Goal: Task Accomplishment & Management: Manage account settings

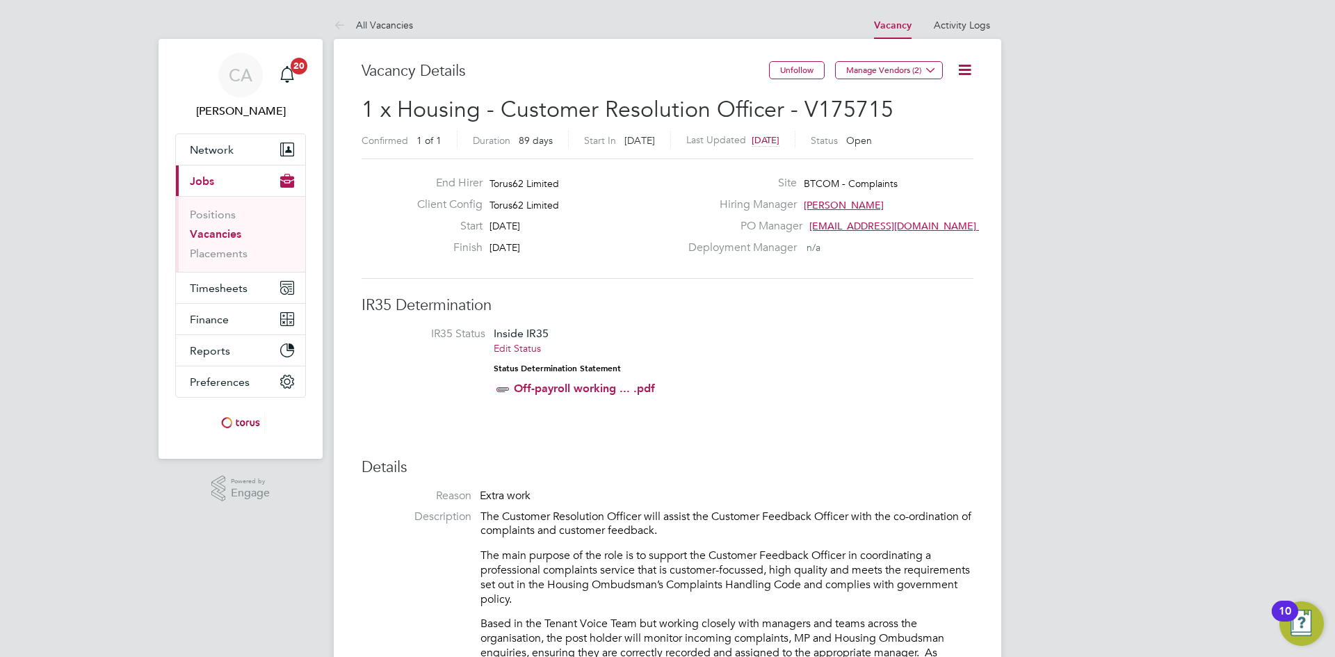
click at [902, 334] on li "IR35 Status Inside IR35 Edit Status Status Determination Statement Off-payroll …" at bounding box center [668, 364] width 584 height 75
click at [776, 353] on li "IR35 Status Inside IR35 Edit Status Status Determination Statement Off-payroll …" at bounding box center [668, 364] width 584 height 75
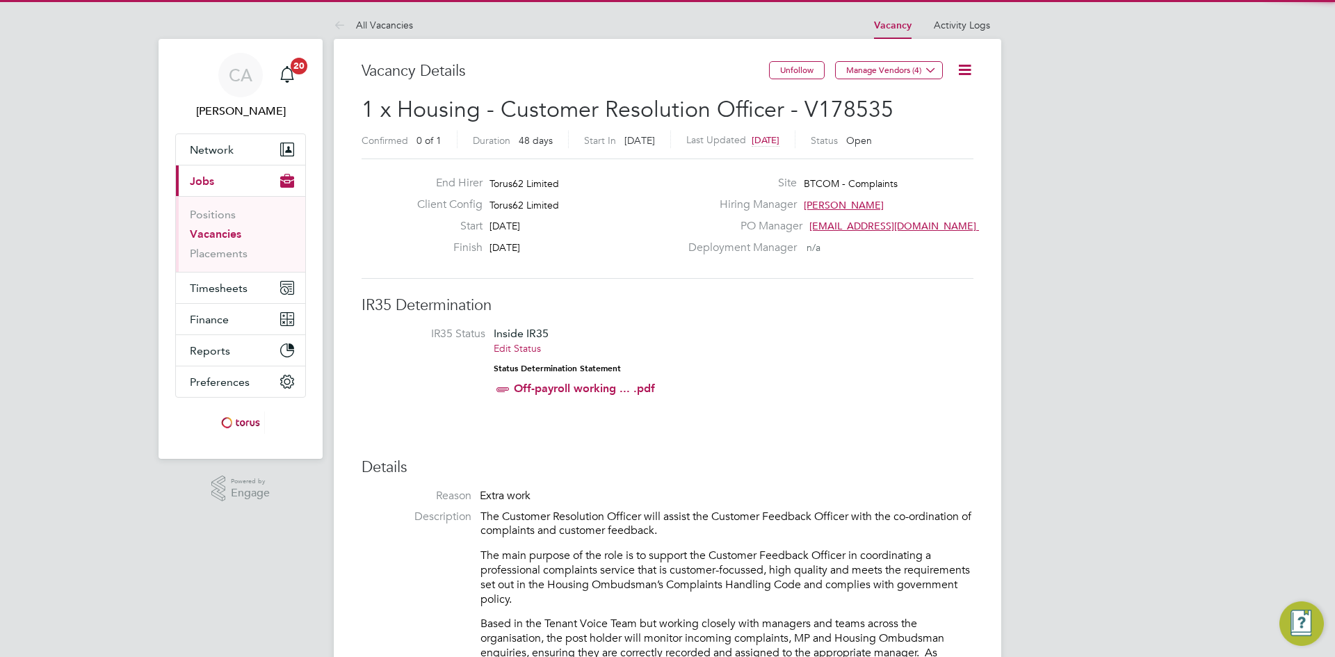
click at [798, 373] on li "IR35 Status Inside IR35 Edit Status Status Determination Statement Off-payroll …" at bounding box center [668, 364] width 584 height 75
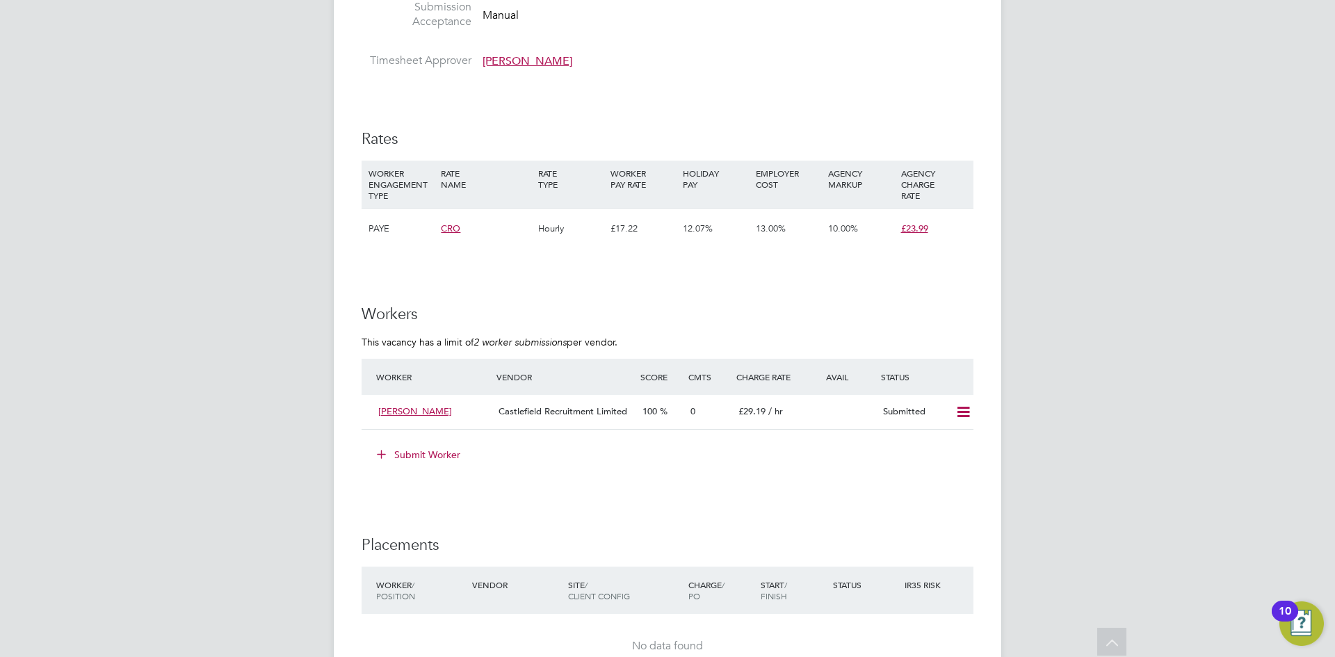
scroll to position [890, 0]
click at [963, 412] on icon at bounding box center [963, 408] width 17 height 11
click at [938, 440] on li "Offer" at bounding box center [945, 437] width 49 height 19
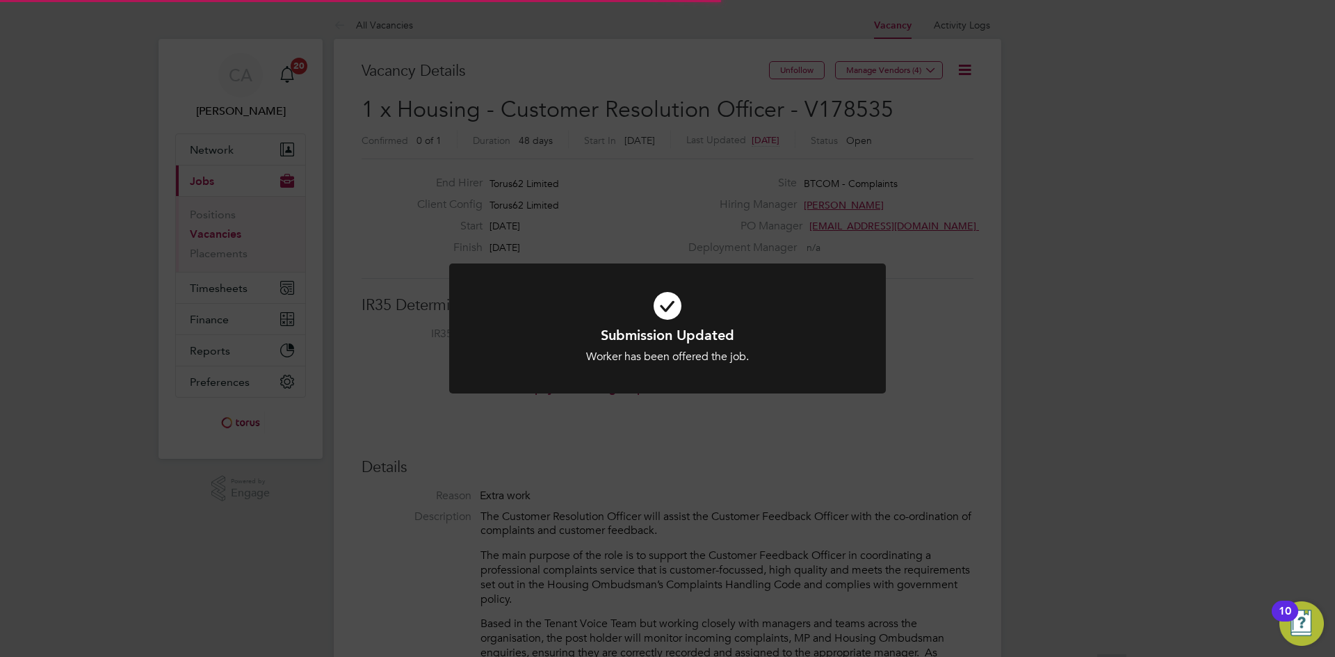
scroll to position [41, 97]
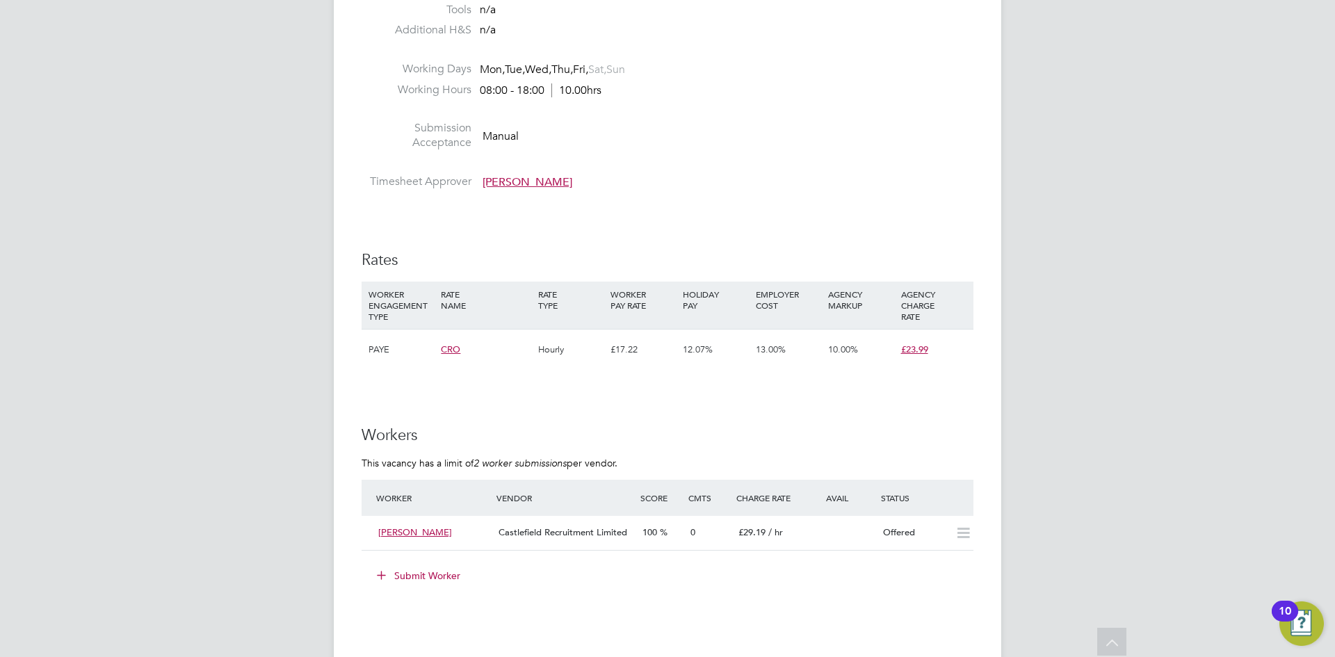
scroll to position [779, 0]
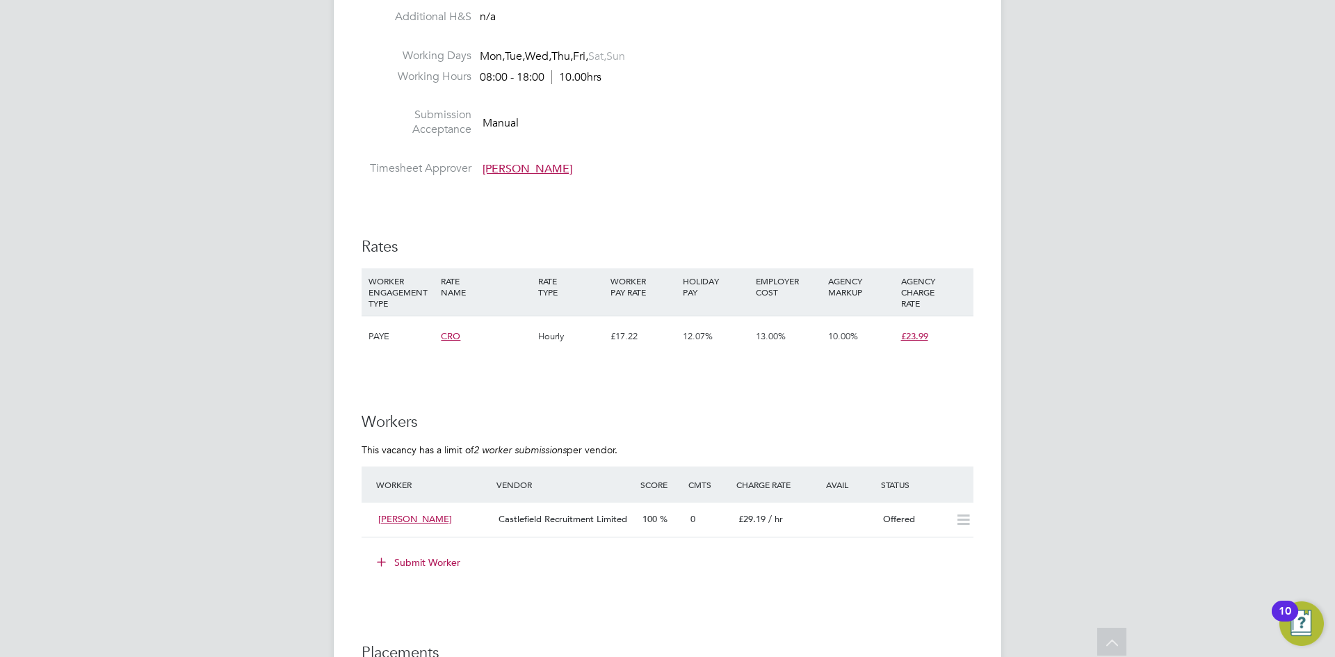
click at [1310, 271] on div "CA Catherine Arnold Notifications 20 Applications: Network Team Members Busines…" at bounding box center [667, 188] width 1335 height 1934
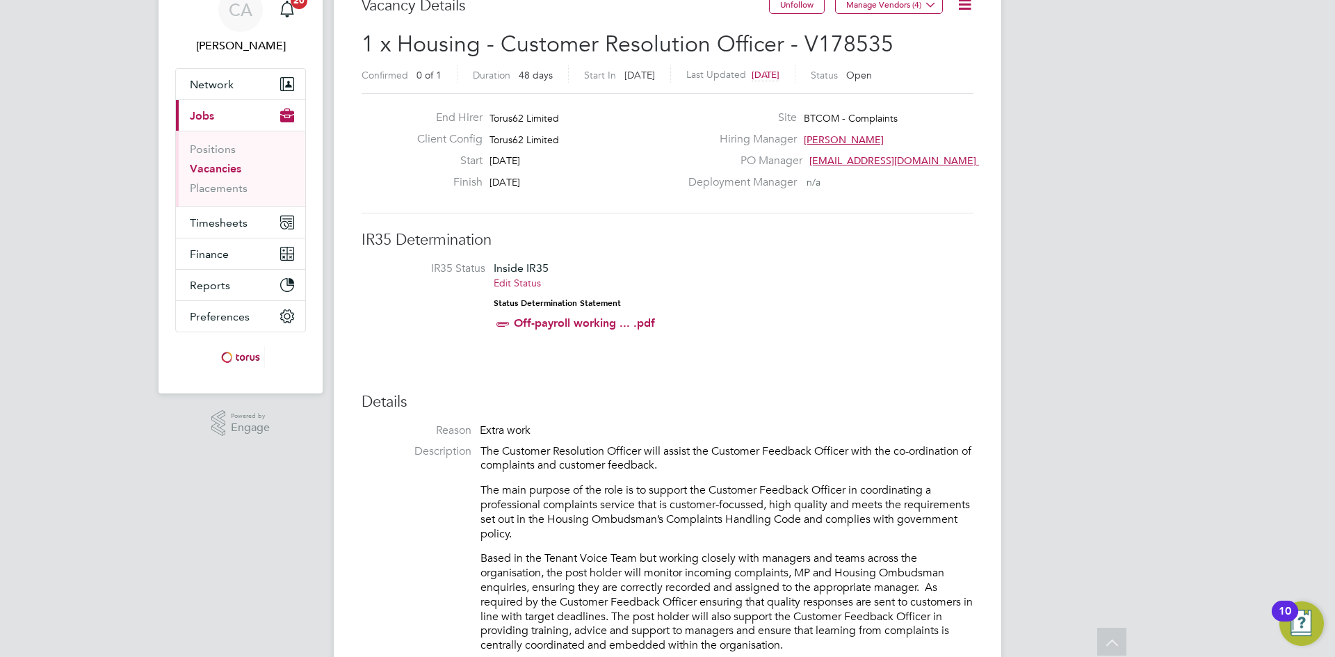
scroll to position [0, 0]
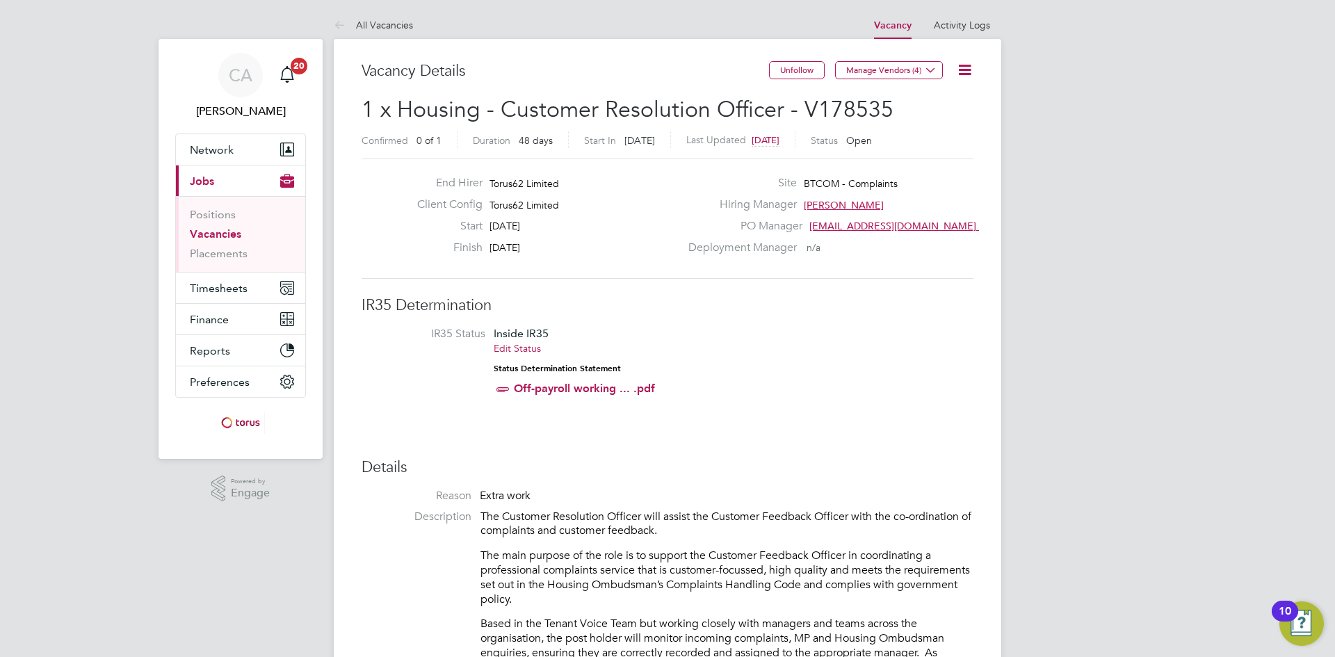
click at [216, 261] on ul "Positions Vacancies Placements" at bounding box center [240, 234] width 129 height 76
click at [216, 259] on link "Placements" at bounding box center [219, 253] width 58 height 13
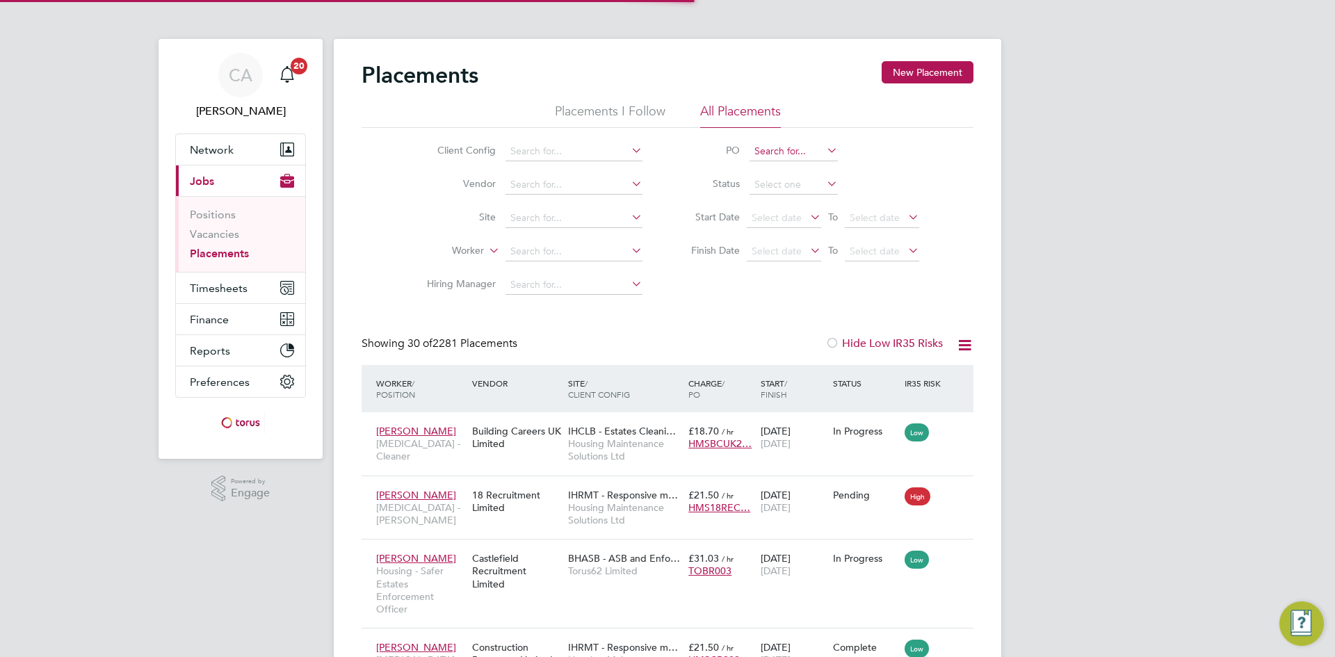
scroll to position [52, 121]
click at [791, 151] on input at bounding box center [794, 151] width 88 height 19
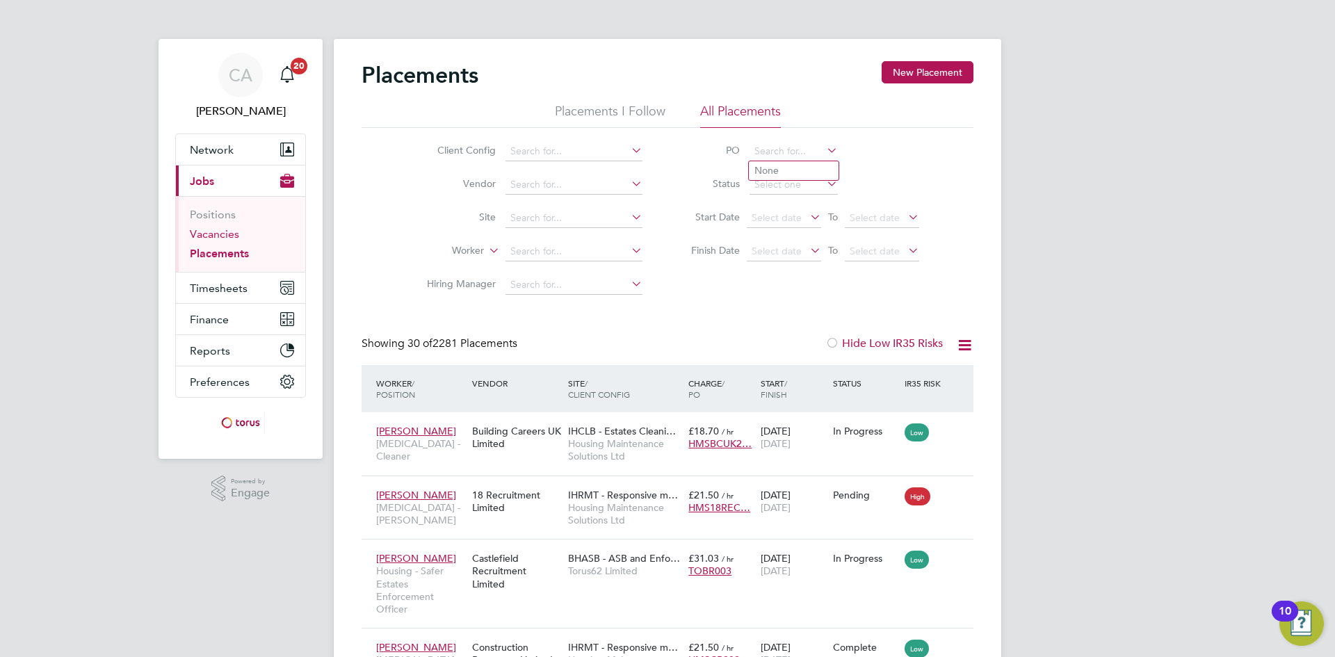
click at [221, 238] on link "Vacancies" at bounding box center [214, 233] width 49 height 13
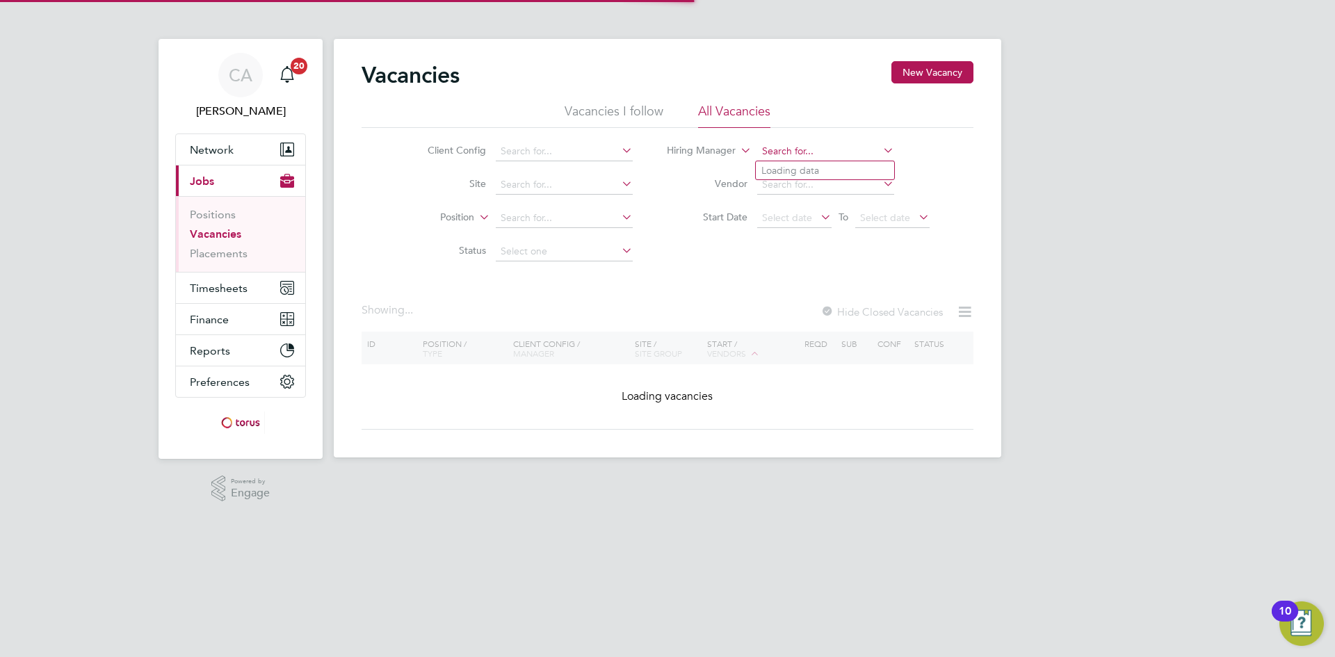
click at [799, 146] on input at bounding box center [825, 151] width 137 height 19
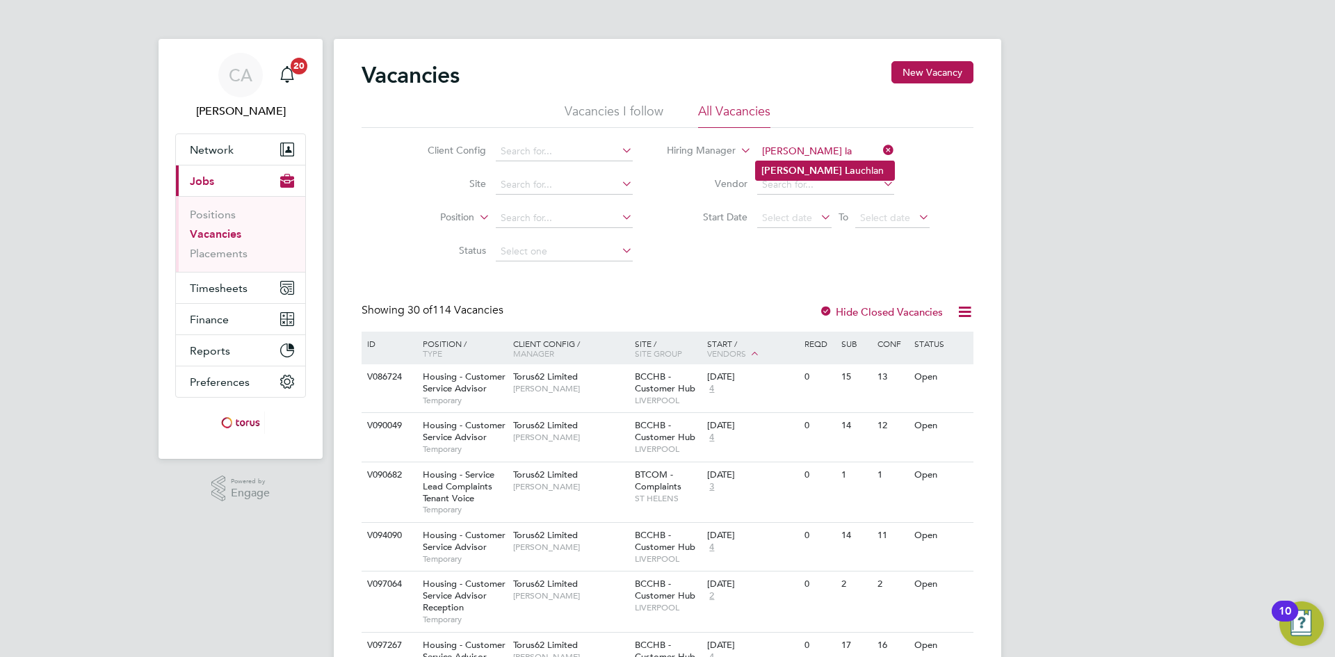
click at [808, 166] on li "Jane La uchlan" at bounding box center [825, 170] width 138 height 19
type input "Jane Lauchlan"
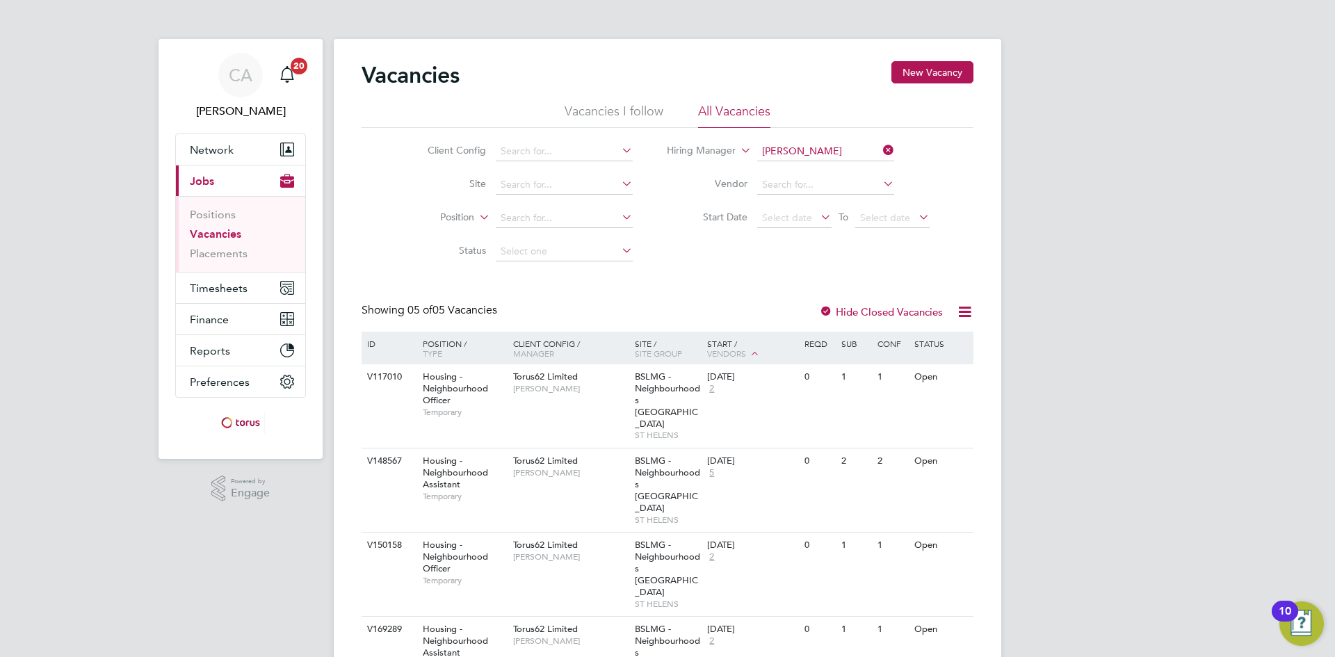
click at [1167, 407] on div "CA Catherine Arnold Notifications 20 Applications: Network Team Members Busines…" at bounding box center [667, 417] width 1335 height 835
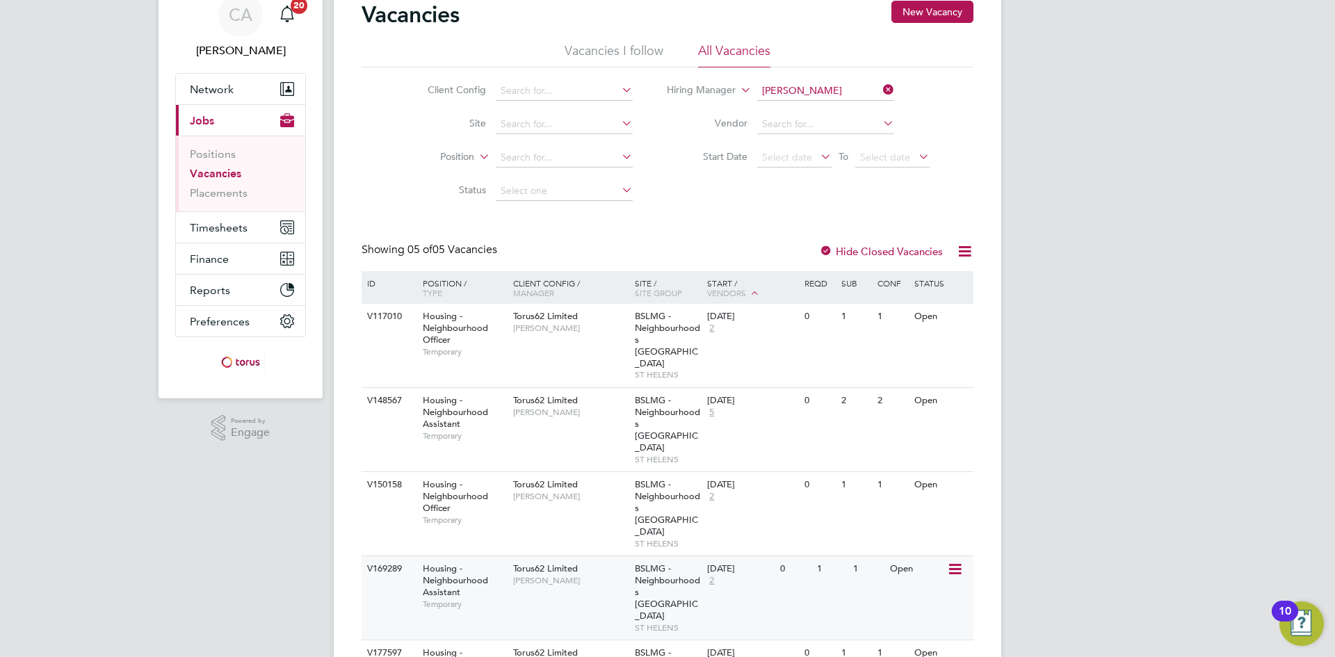
click at [510, 556] on div "Torus62 Limited Jane Lauchlan" at bounding box center [571, 574] width 122 height 36
click at [476, 394] on span "Housing - Neighbourhood Assistant" at bounding box center [455, 411] width 65 height 35
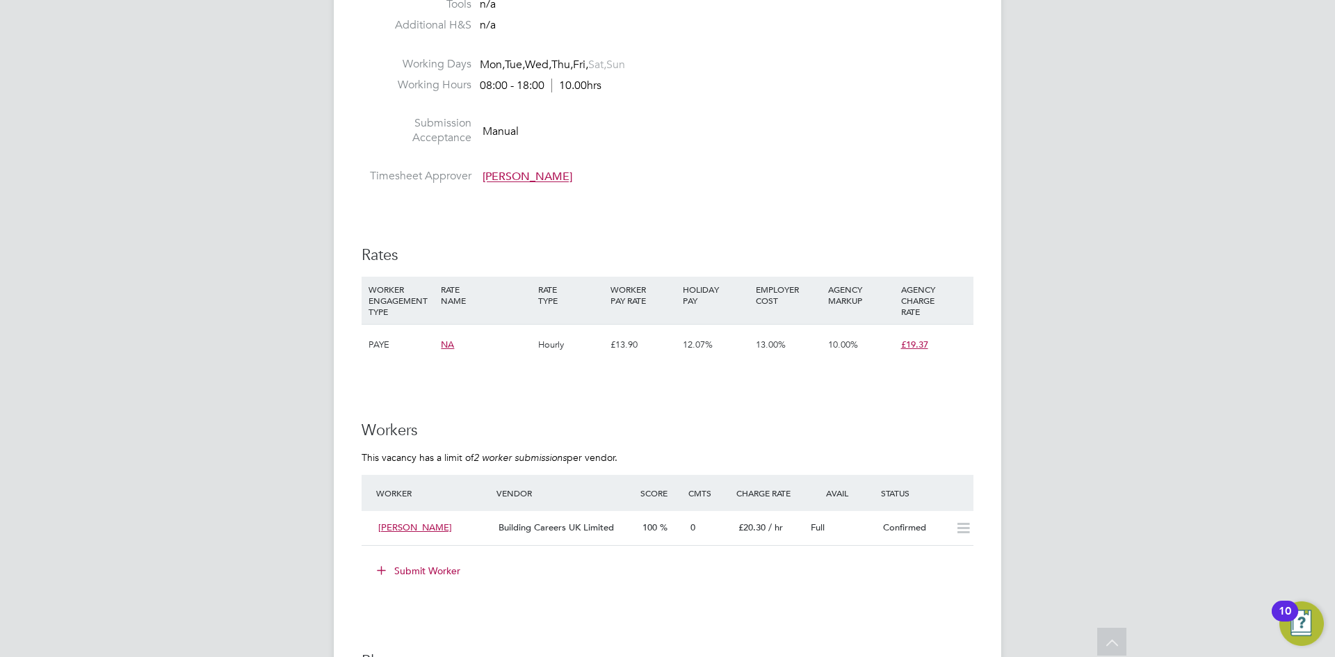
scroll to position [723, 0]
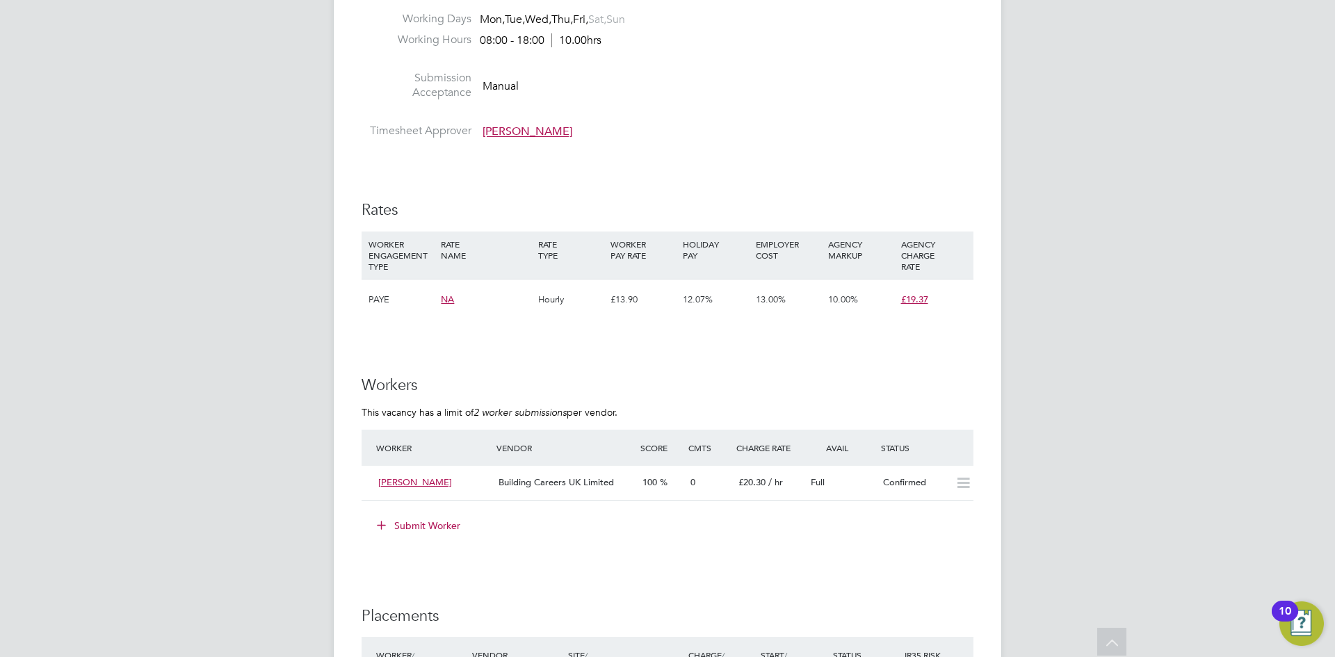
click at [1187, 317] on div "CA Catherine Arnold Notifications 20 Applications: Network Team Members Busines…" at bounding box center [667, 198] width 1335 height 1842
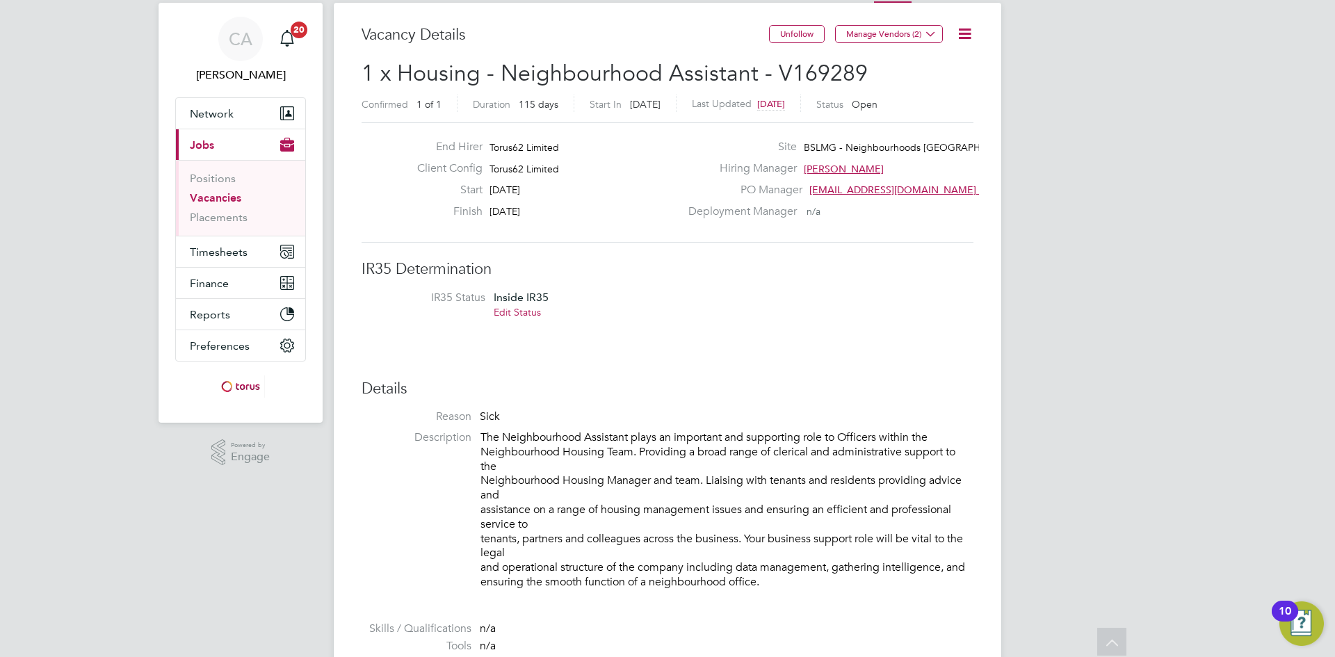
scroll to position [0, 0]
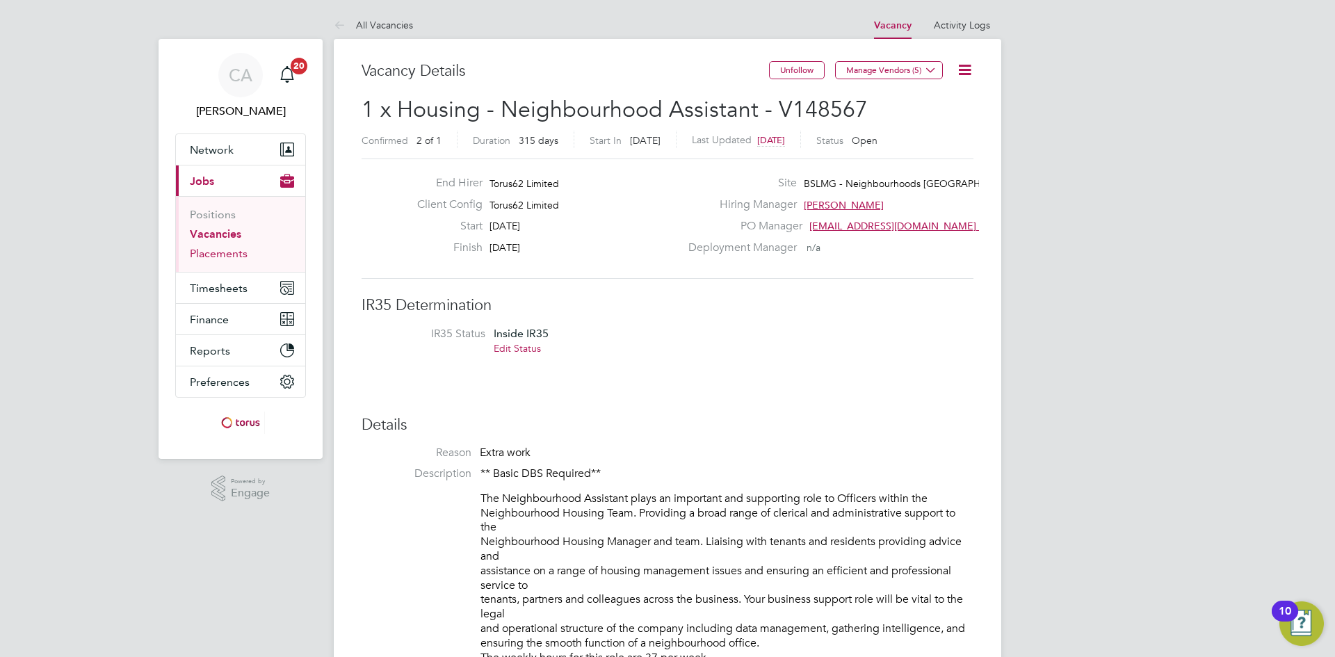
click at [226, 255] on link "Placements" at bounding box center [219, 253] width 58 height 13
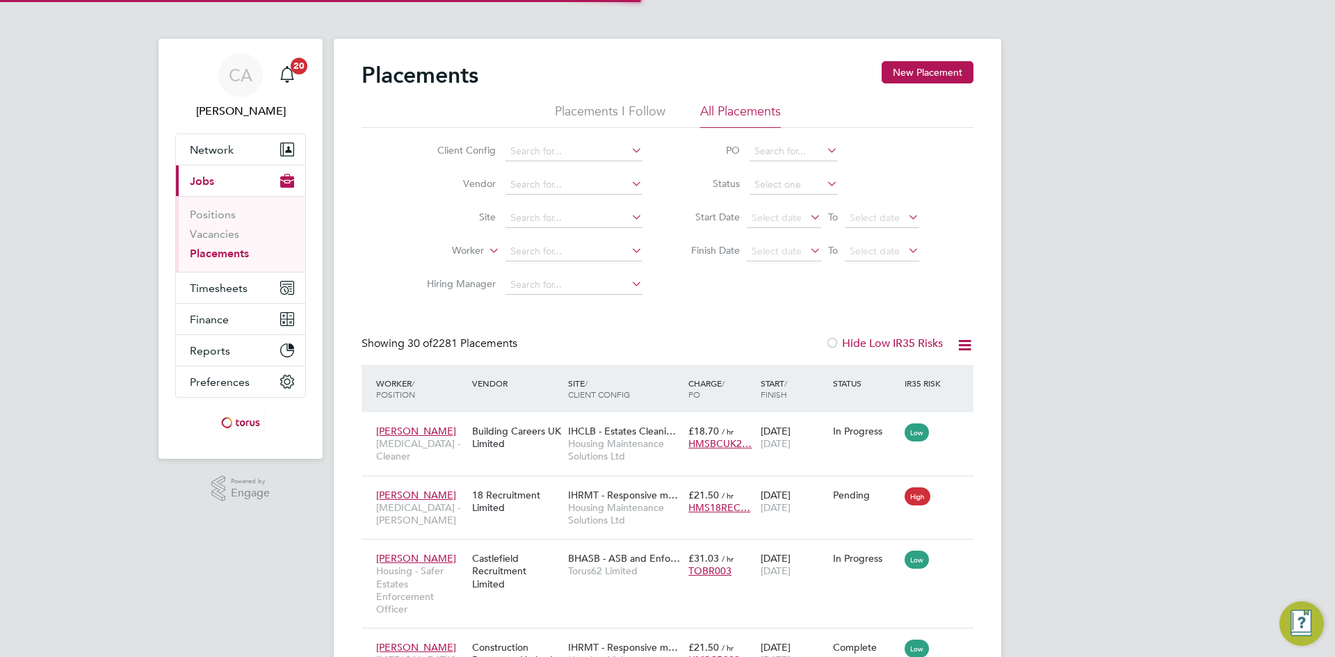
scroll to position [7, 7]
click at [220, 232] on link "Vacancies" at bounding box center [214, 233] width 49 height 13
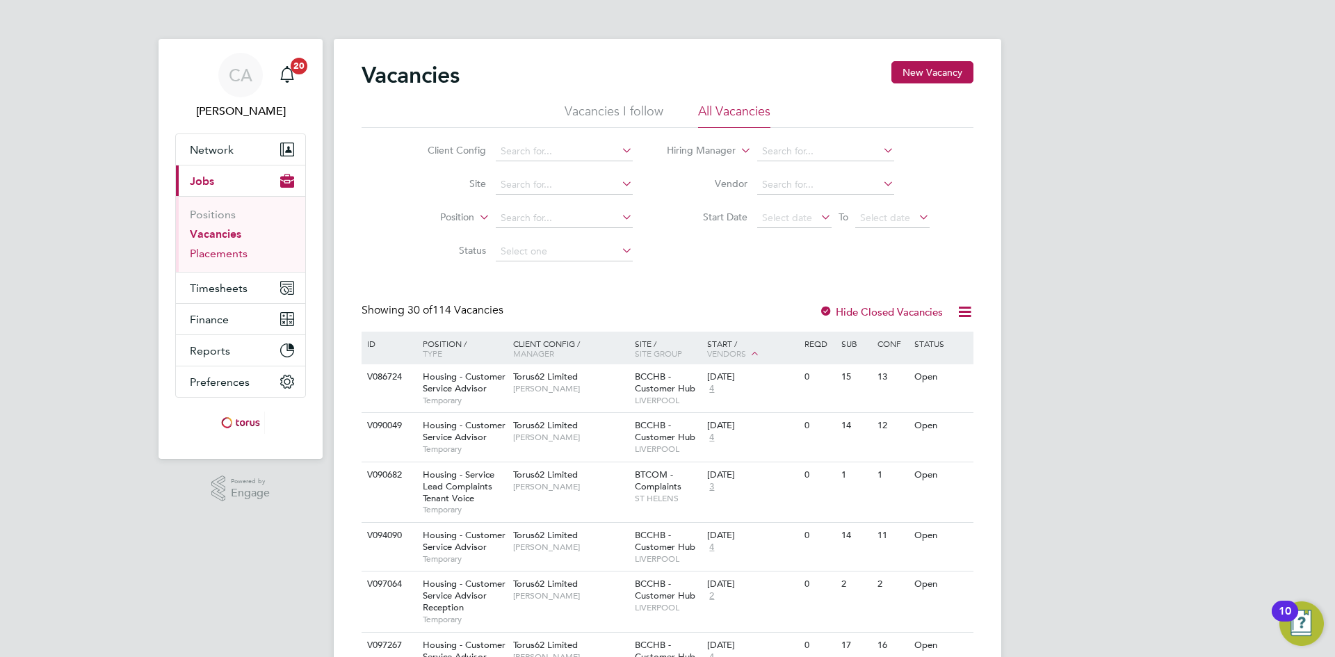
click at [207, 257] on link "Placements" at bounding box center [219, 253] width 58 height 13
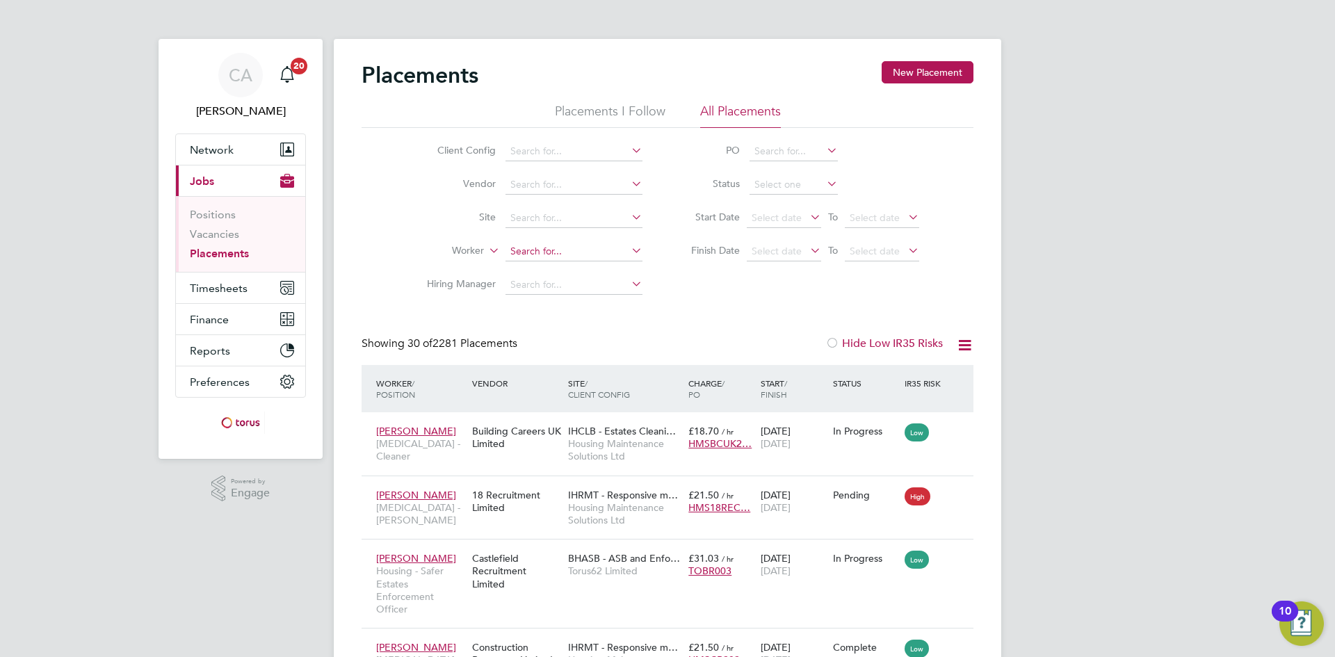
click at [524, 248] on input at bounding box center [574, 251] width 137 height 19
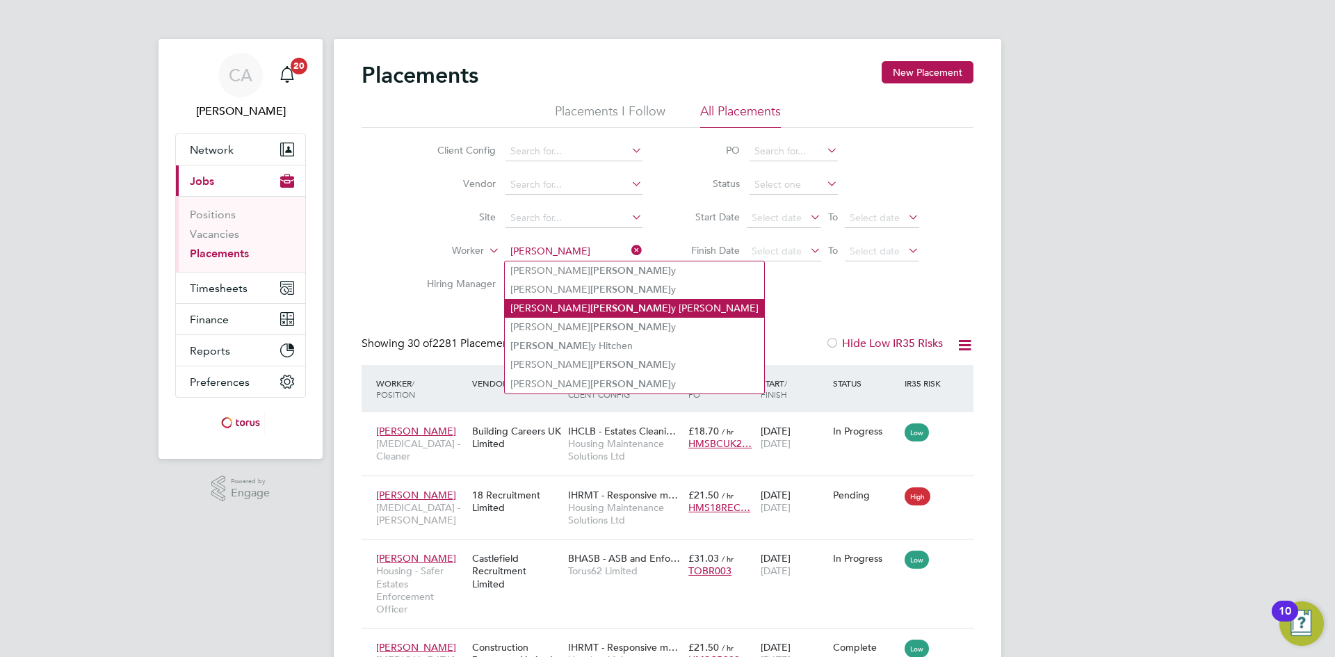
click at [590, 305] on b "Kell" at bounding box center [630, 309] width 81 height 12
type input "Catherine Kelly Hunt"
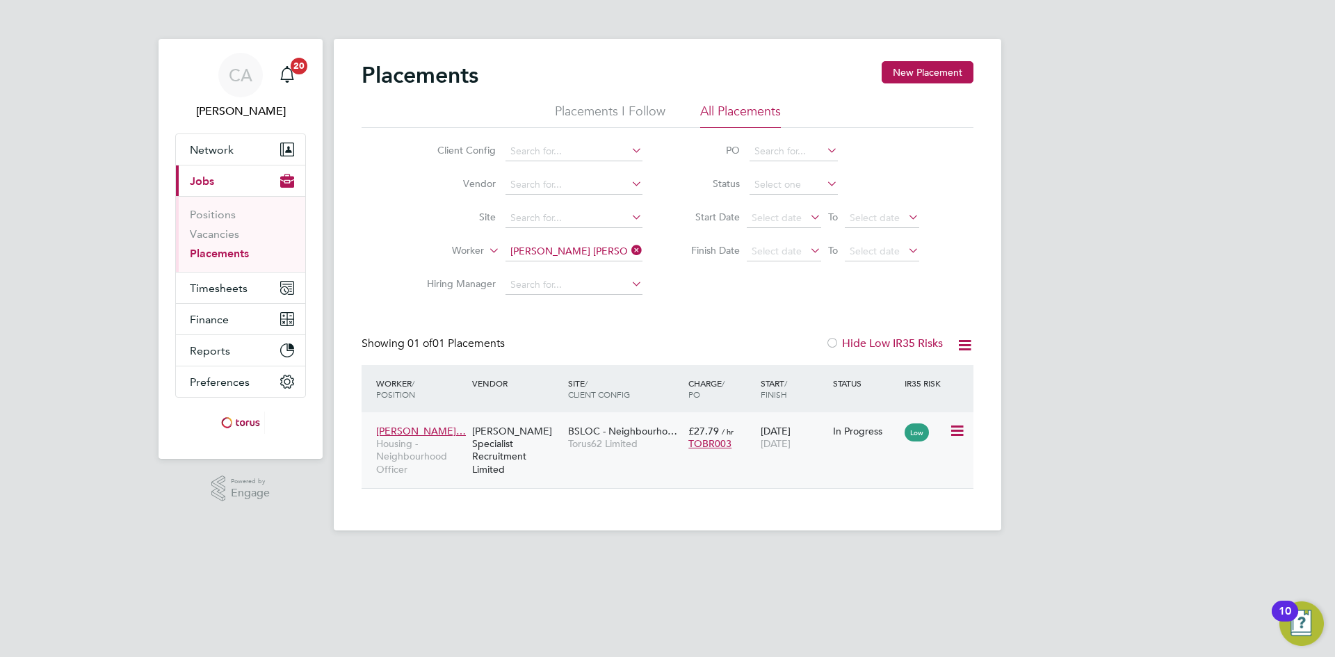
click at [533, 435] on div "Hays Specialist Recruitment Limited" at bounding box center [517, 450] width 96 height 65
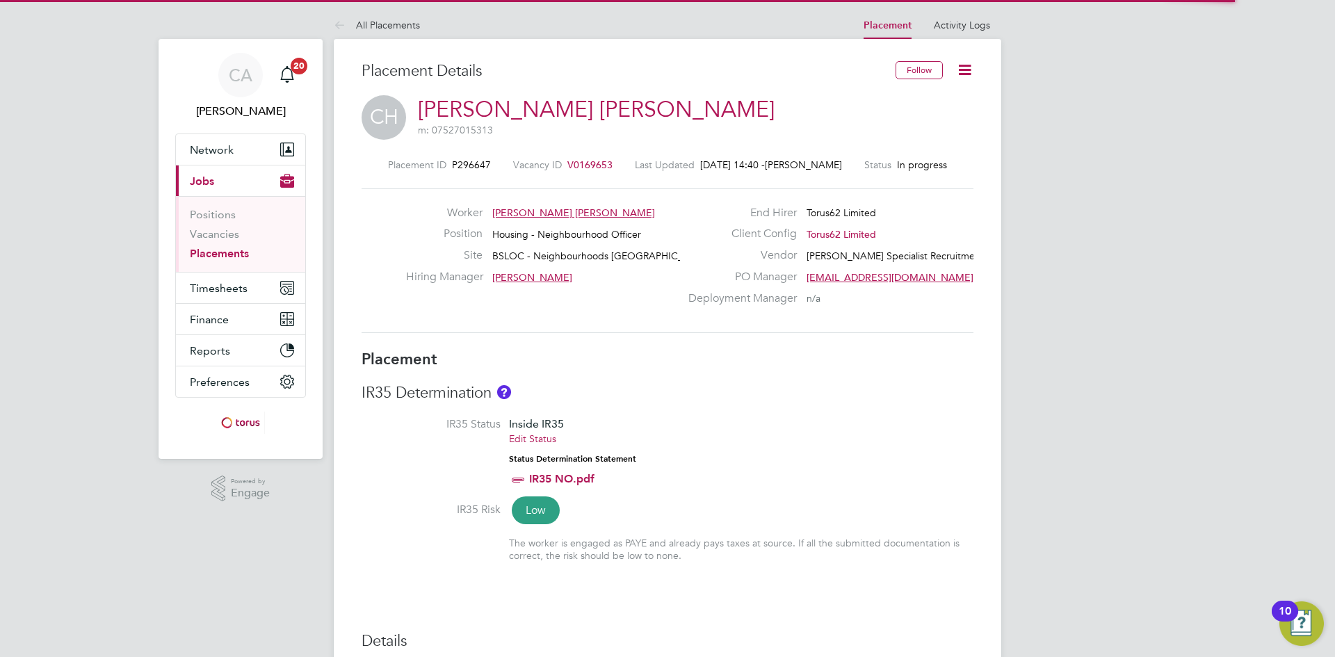
click at [923, 357] on h3 "Placement" at bounding box center [668, 360] width 612 height 20
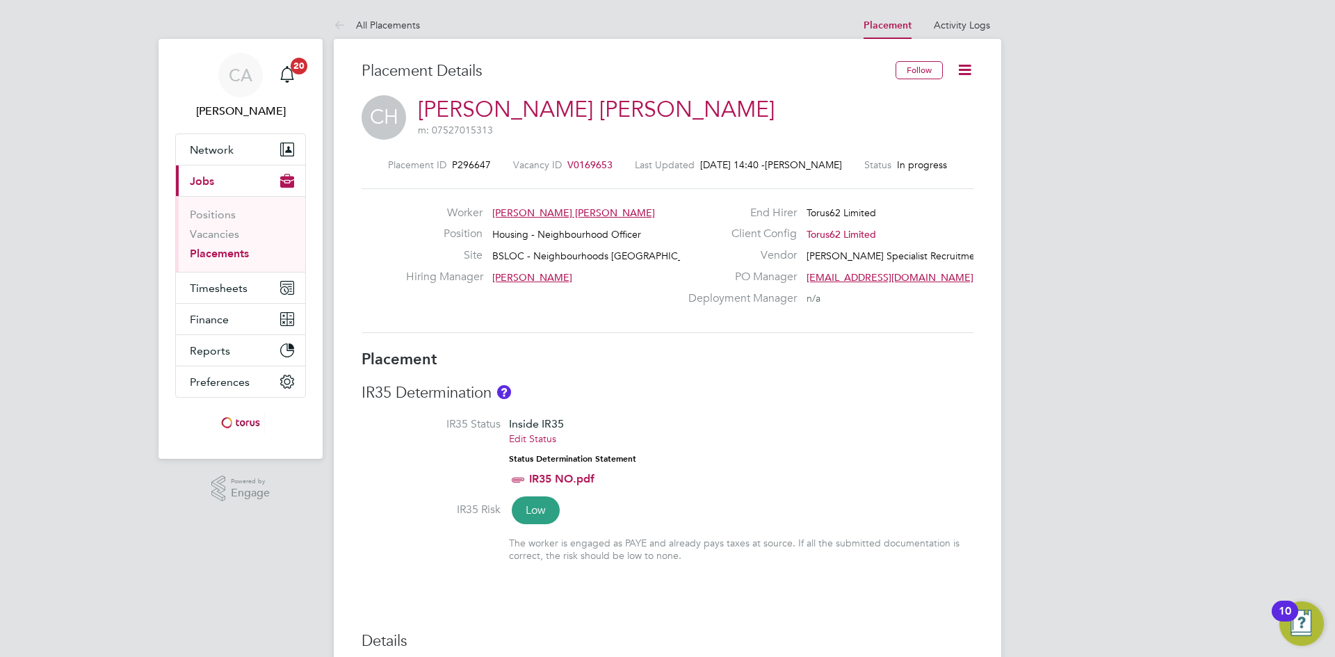
click at [578, 167] on span "V0169653" at bounding box center [590, 165] width 45 height 13
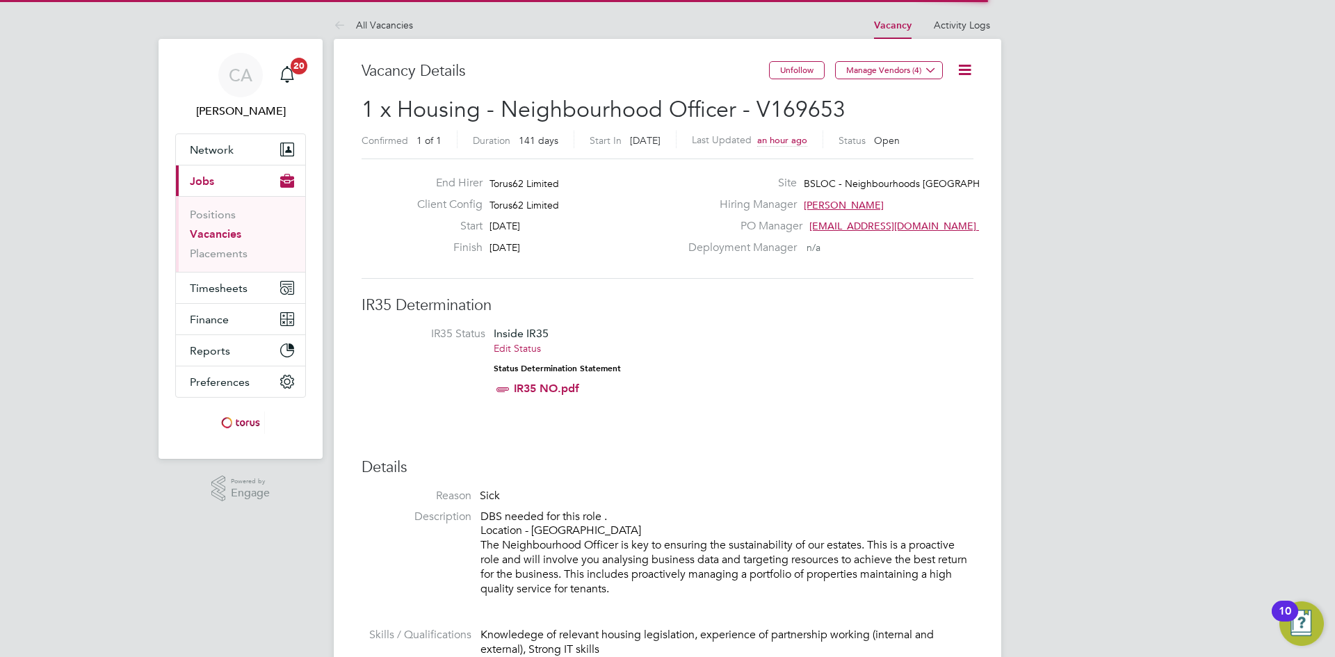
click at [860, 307] on h3 "IR35 Determination" at bounding box center [668, 306] width 612 height 20
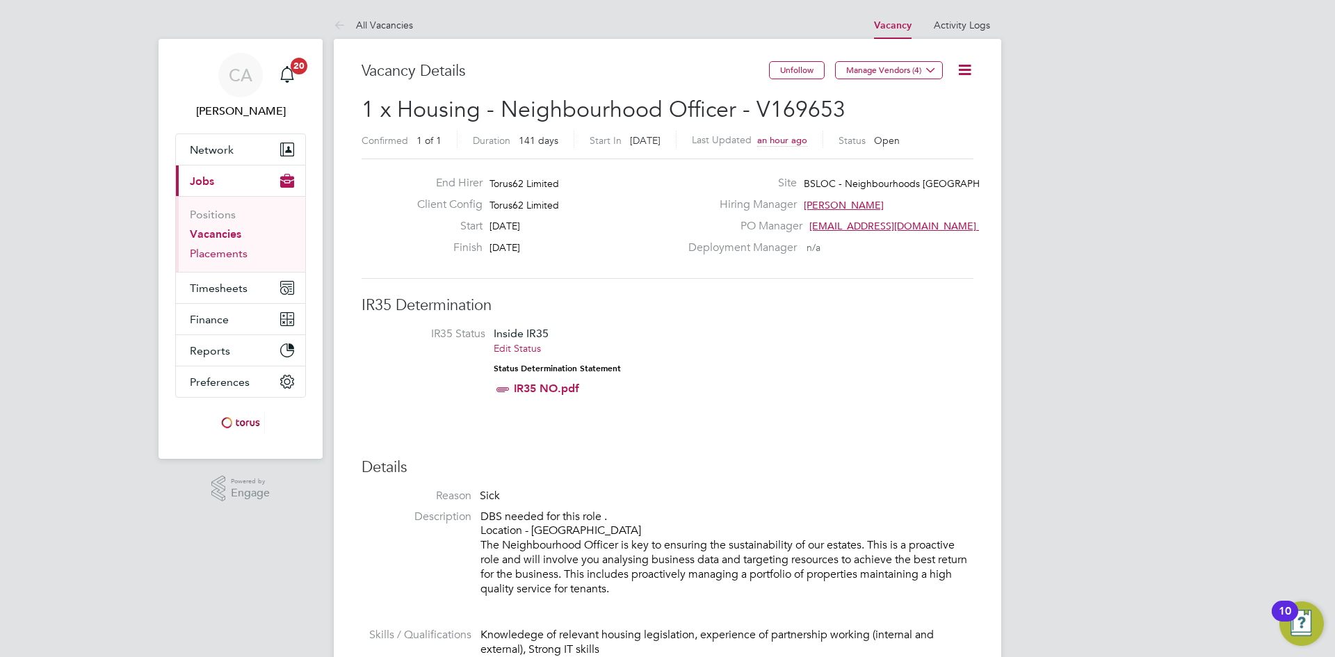
click at [226, 255] on link "Placements" at bounding box center [219, 253] width 58 height 13
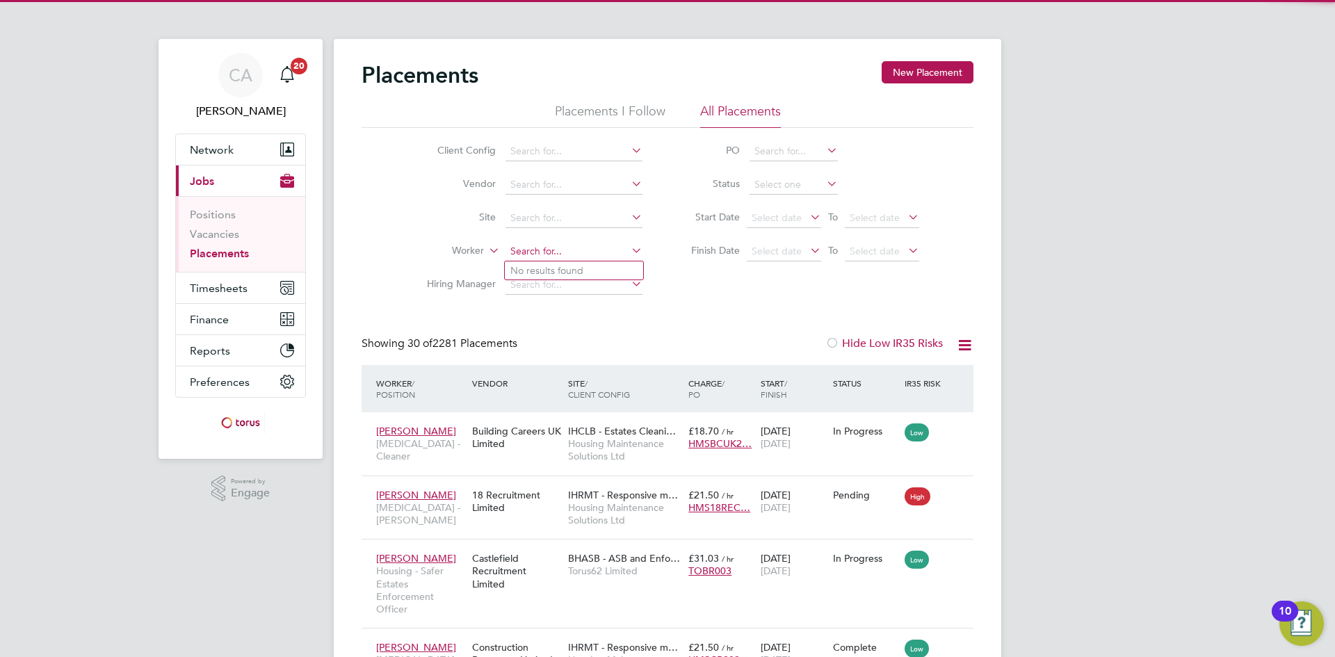
click at [540, 246] on input at bounding box center [574, 251] width 137 height 19
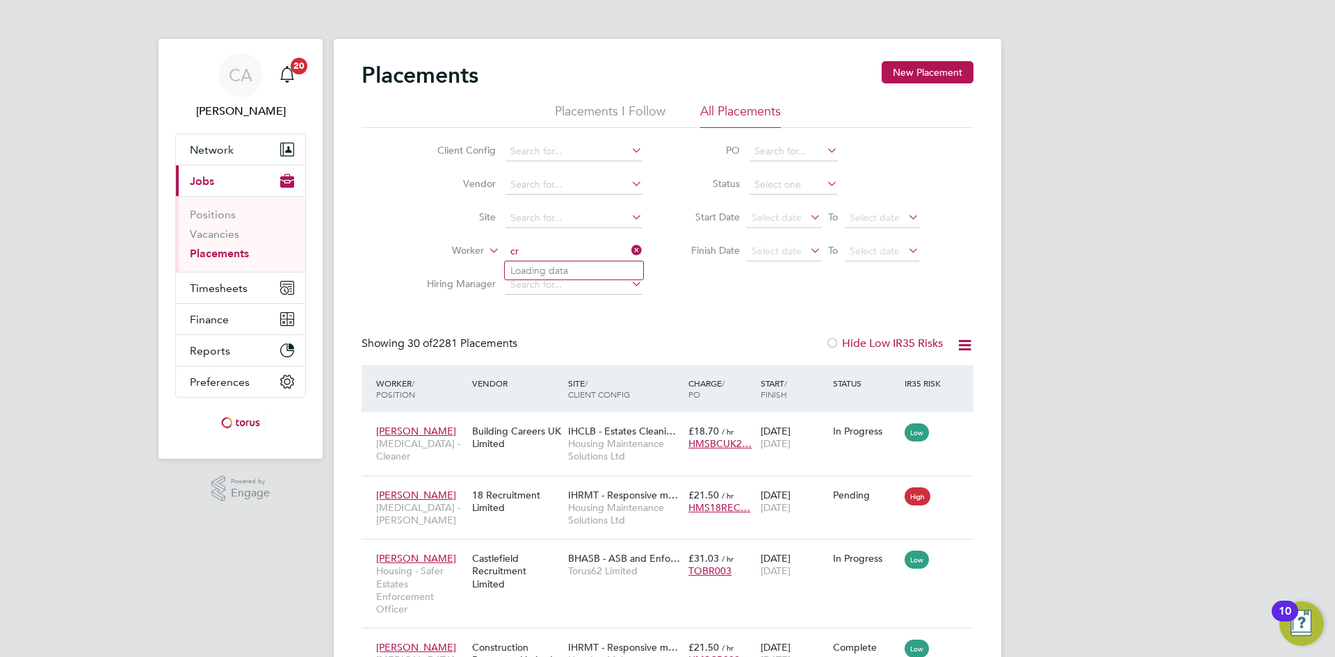
type input "c"
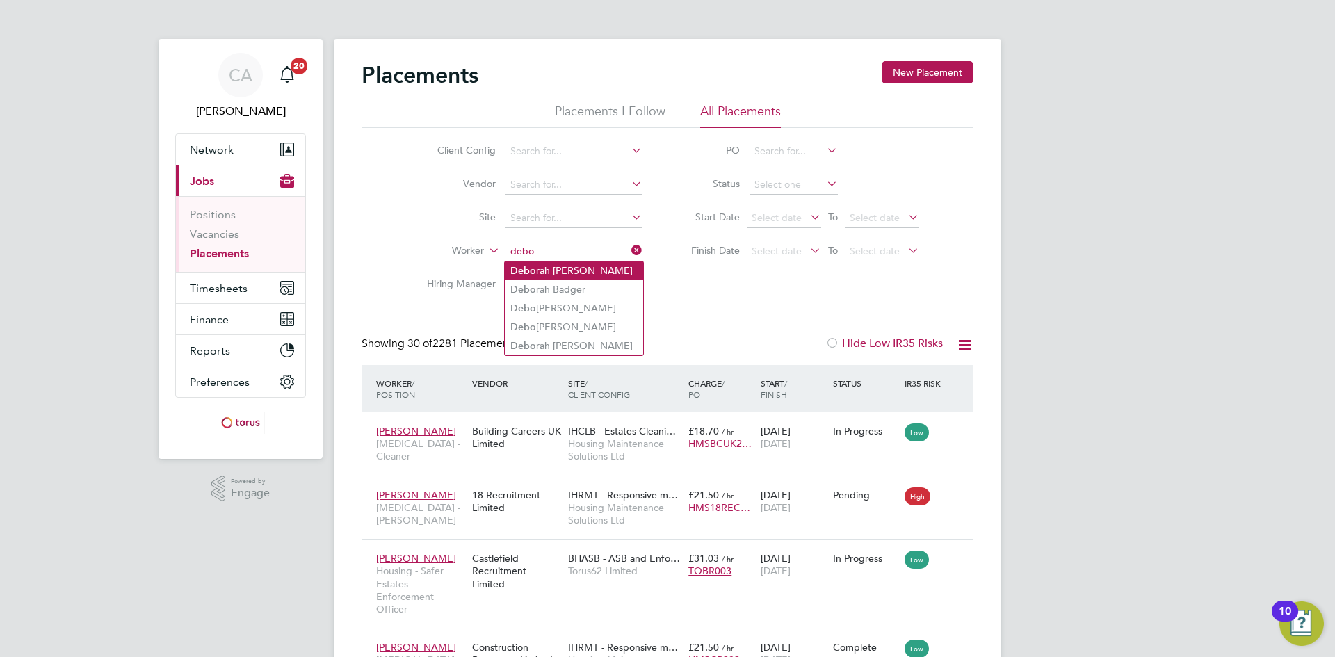
click at [587, 274] on li "Debo rah Crehan" at bounding box center [574, 271] width 138 height 19
type input "Deborah Crehan"
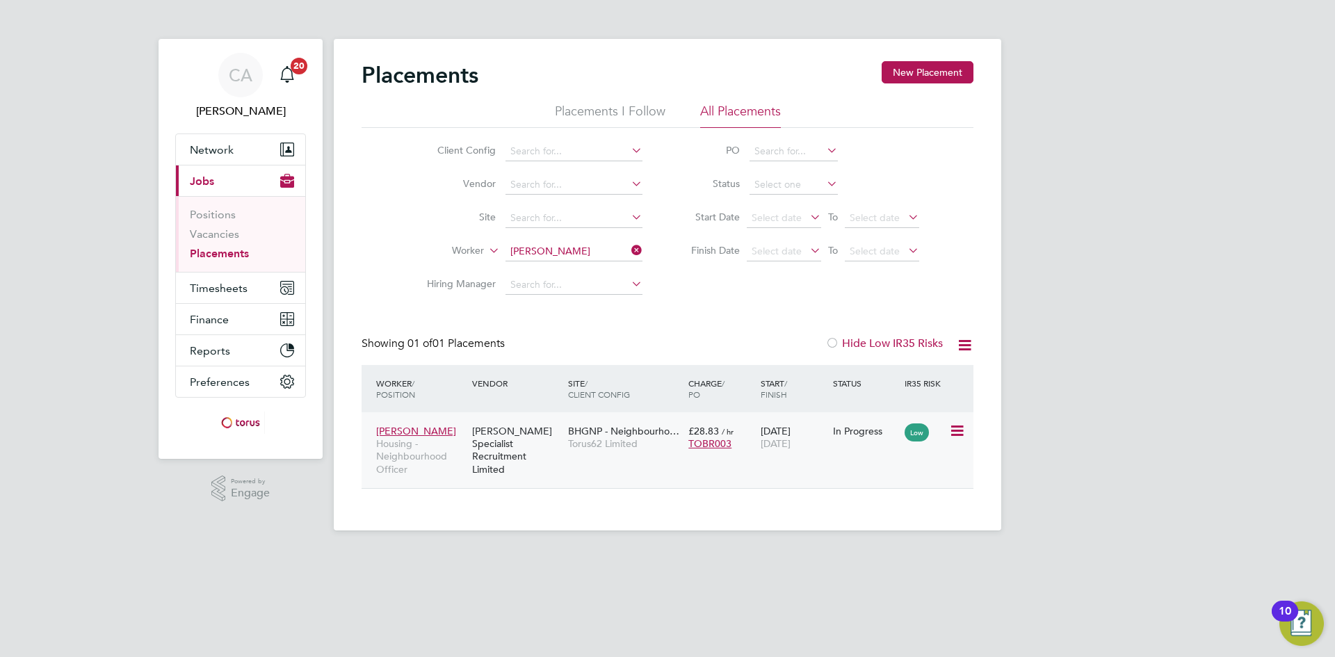
click at [601, 443] on span "Torus62 Limited" at bounding box center [624, 443] width 113 height 13
click at [580, 439] on span "Torus62 Limited" at bounding box center [624, 443] width 113 height 13
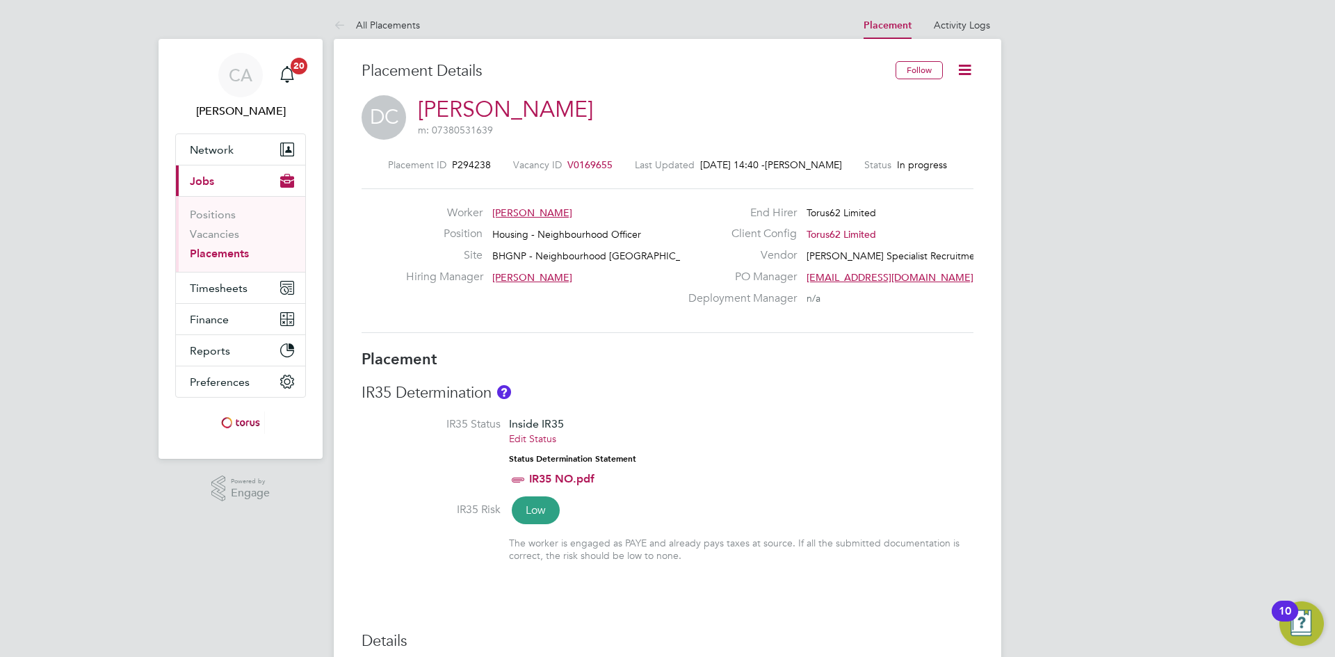
click at [861, 444] on li "IR35 Status Inside IR35 Edit Status Status Determination Statement IR35 NO.pdf" at bounding box center [668, 460] width 612 height 86
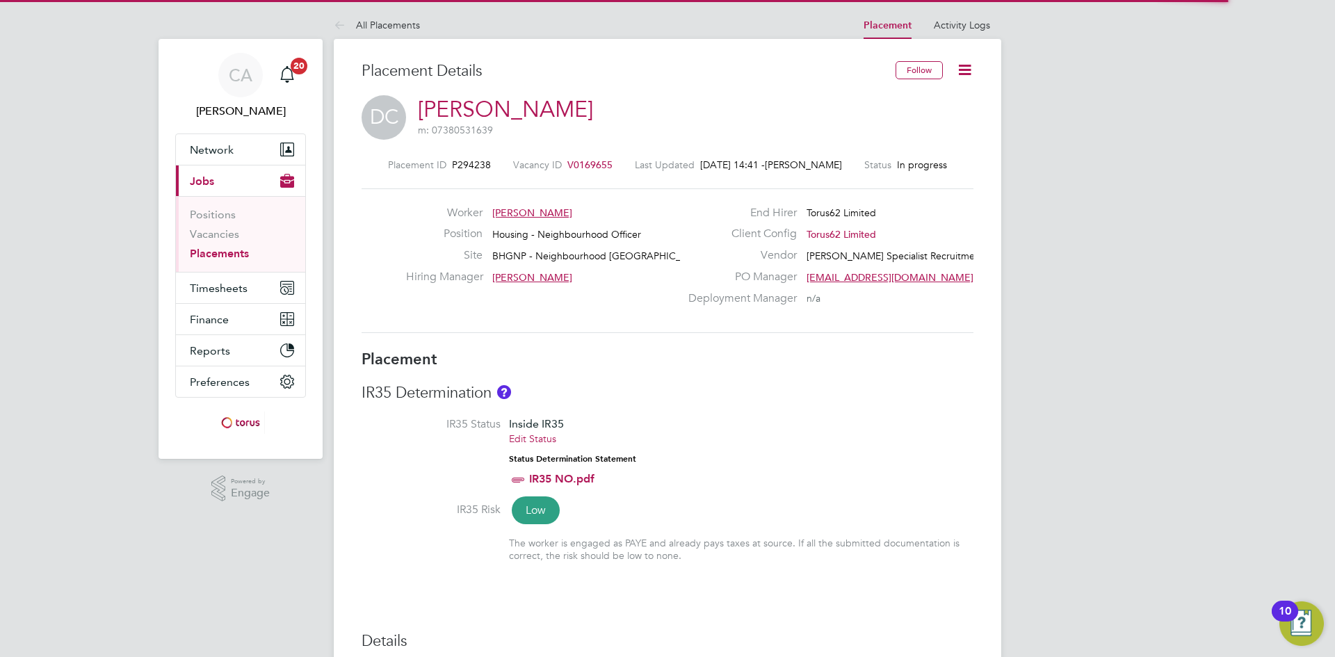
click at [966, 68] on icon at bounding box center [964, 69] width 17 height 17
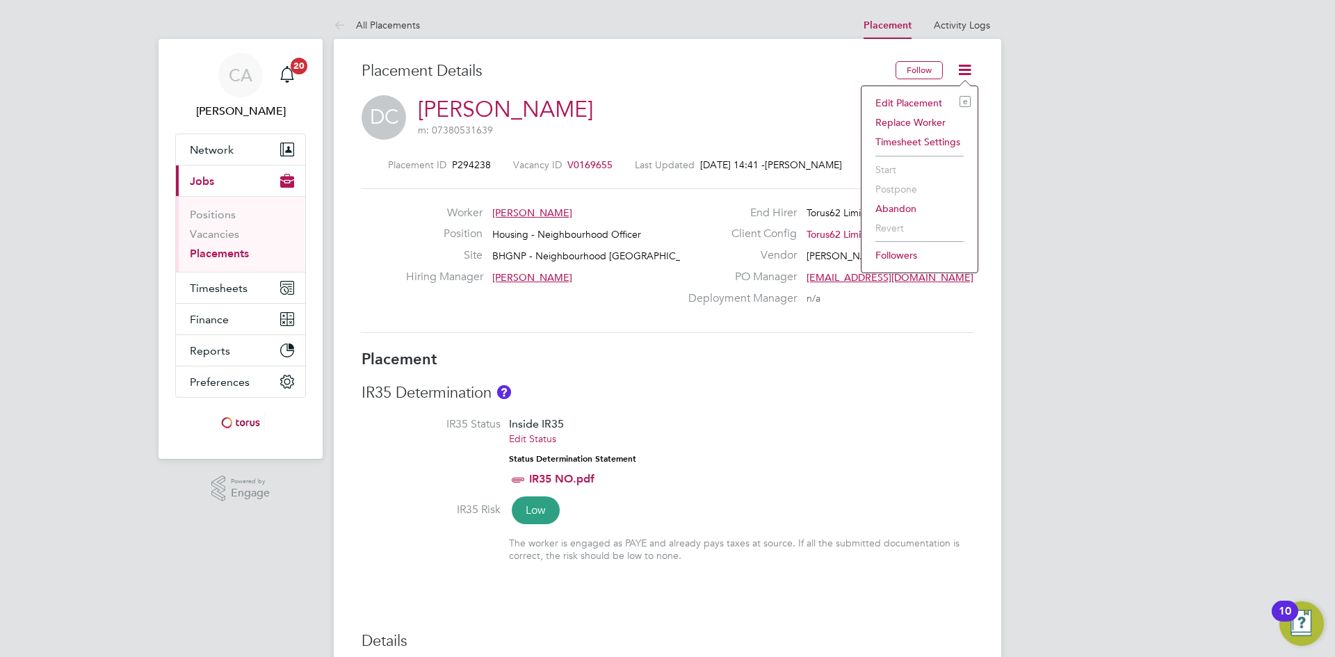
click at [921, 102] on li "Edit Placement e" at bounding box center [920, 102] width 102 height 19
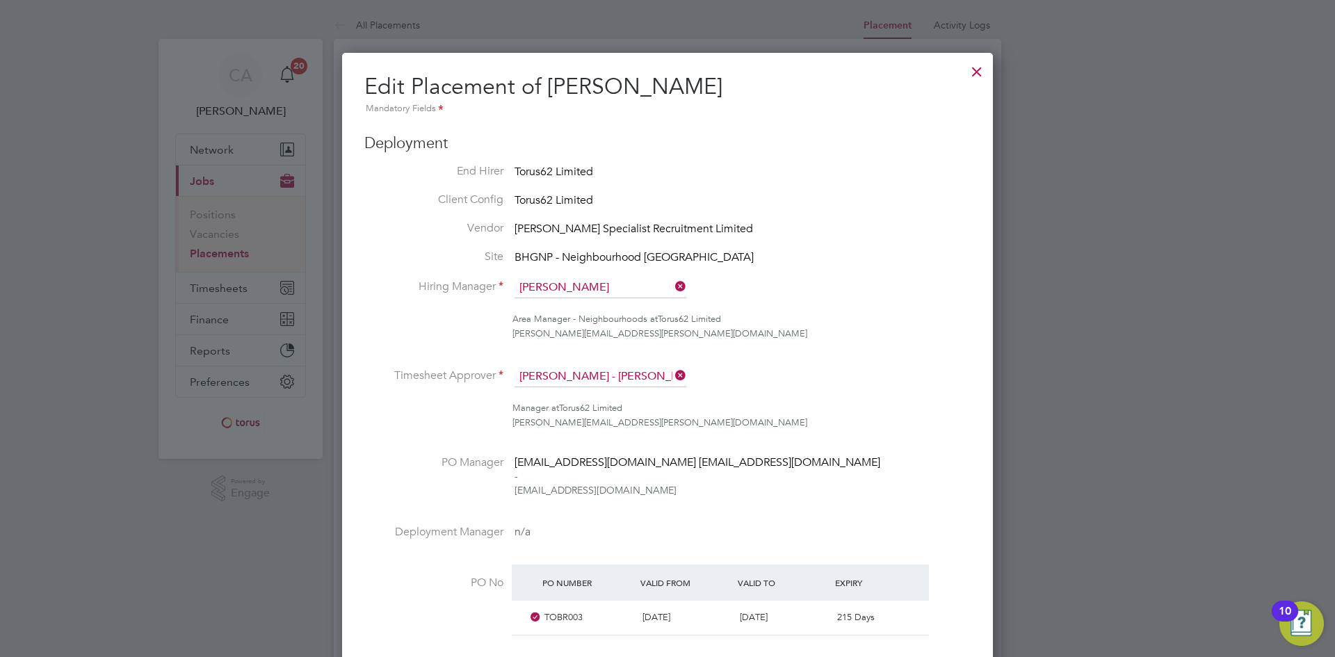
click at [886, 523] on li "PO Manager working@torus.co.uk working@torus.co.uk - working@torus.co.uk" at bounding box center [667, 491] width 606 height 70
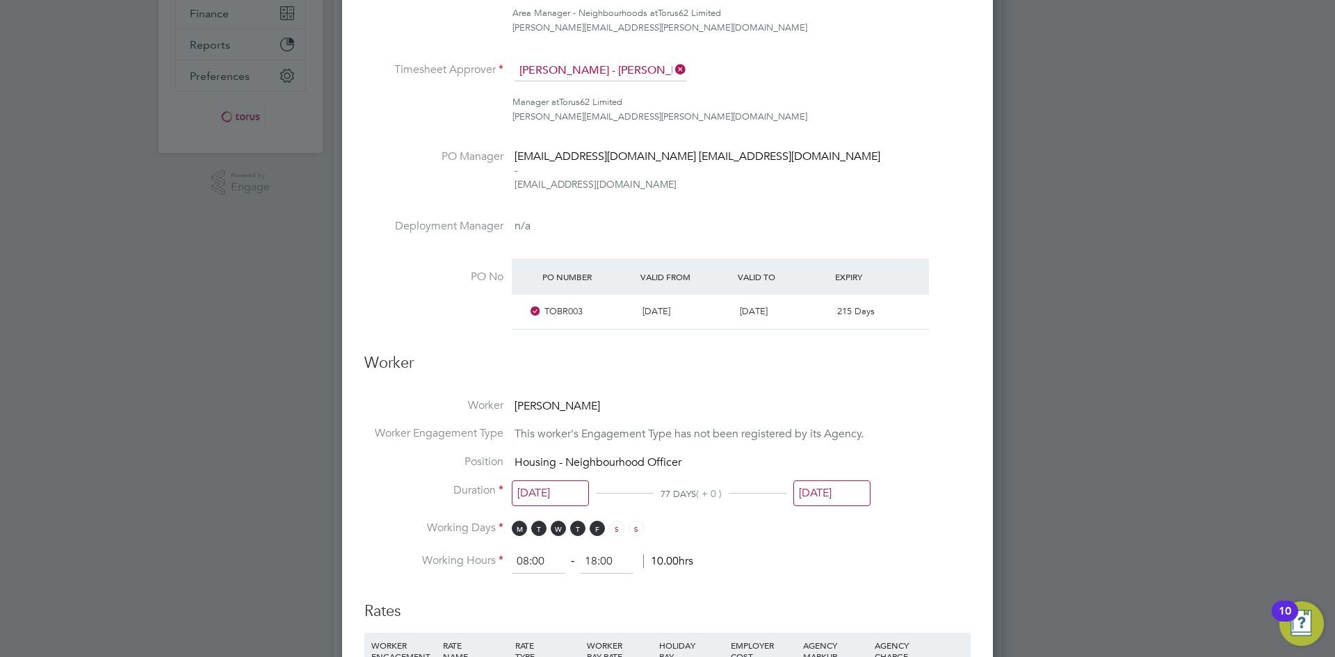
click at [845, 500] on input "31 Aug 2025" at bounding box center [832, 494] width 77 height 26
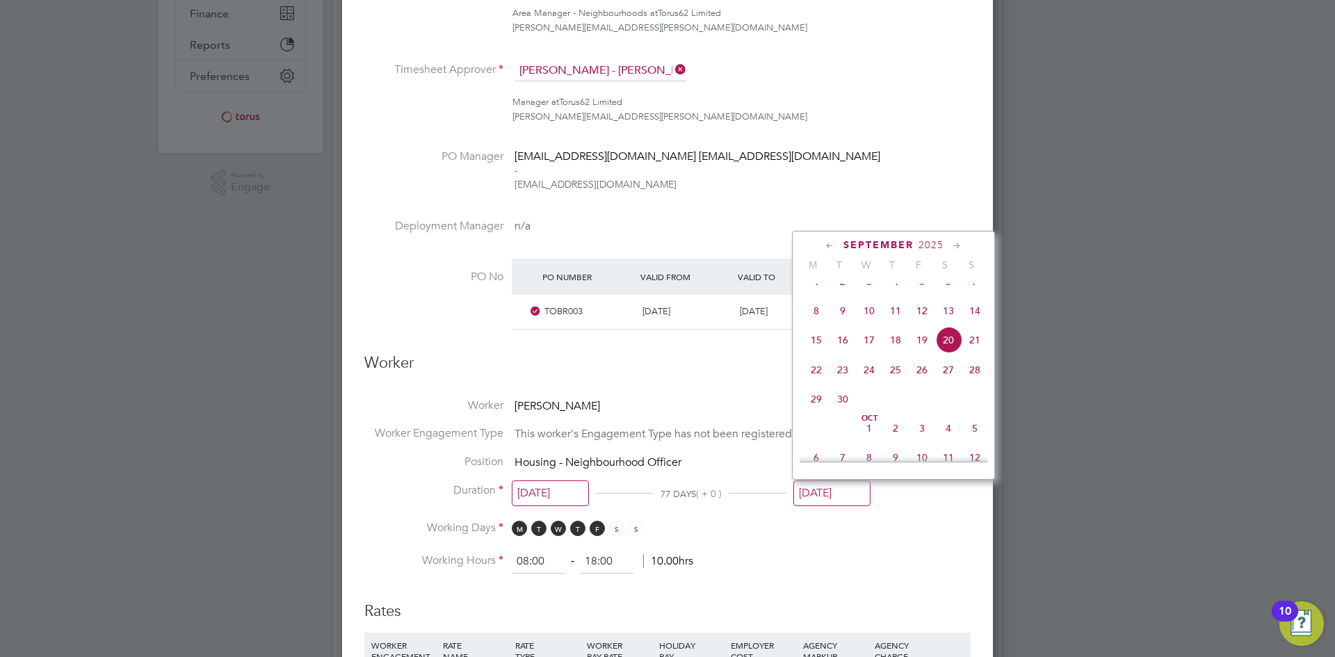
click at [844, 412] on span "30" at bounding box center [843, 399] width 26 height 26
type input "30 Sep 2025"
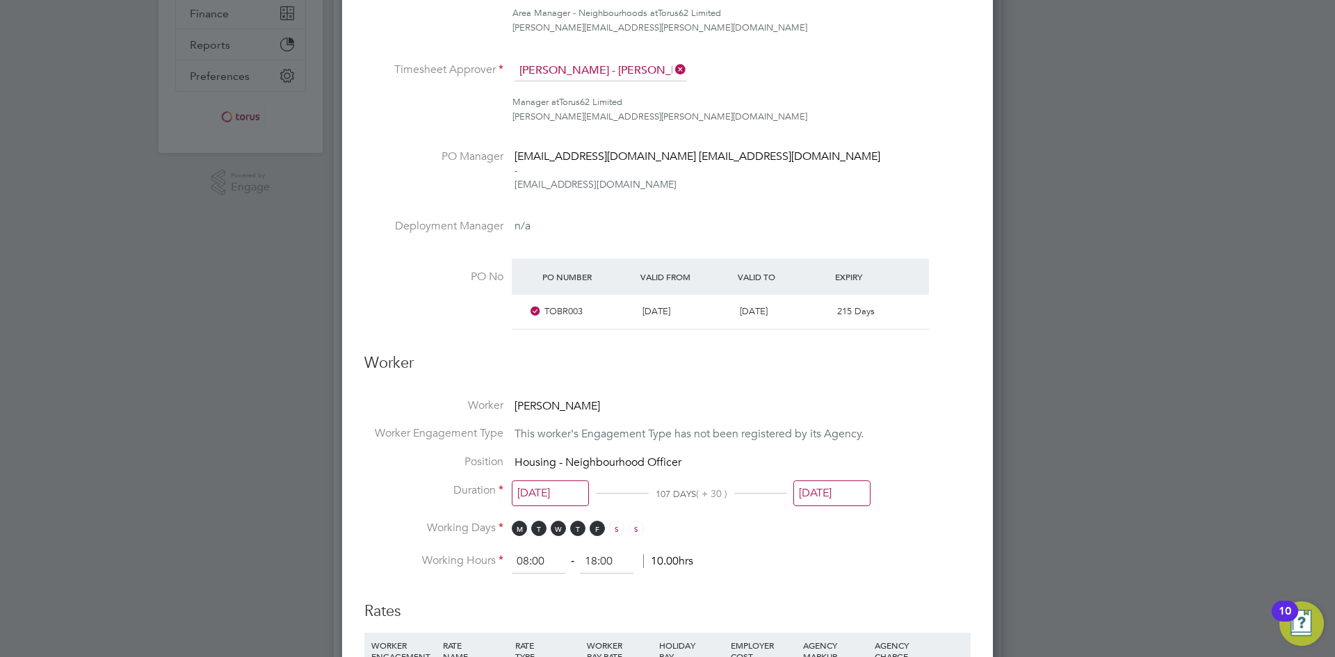
click at [982, 568] on div "Edit Placement of Deborah Crehan Mandatory Fields Deployment End Hirer Torus62 …" at bounding box center [667, 503] width 651 height 1513
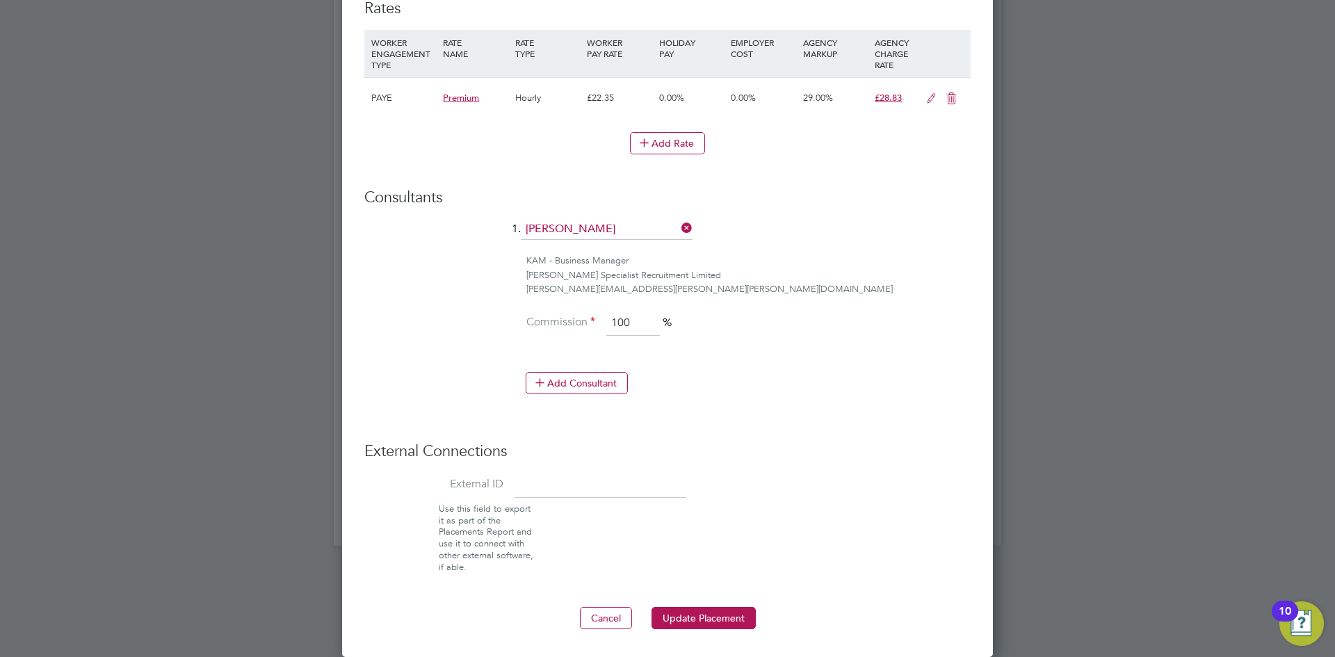
click at [716, 616] on button "Update Placement" at bounding box center [704, 618] width 104 height 22
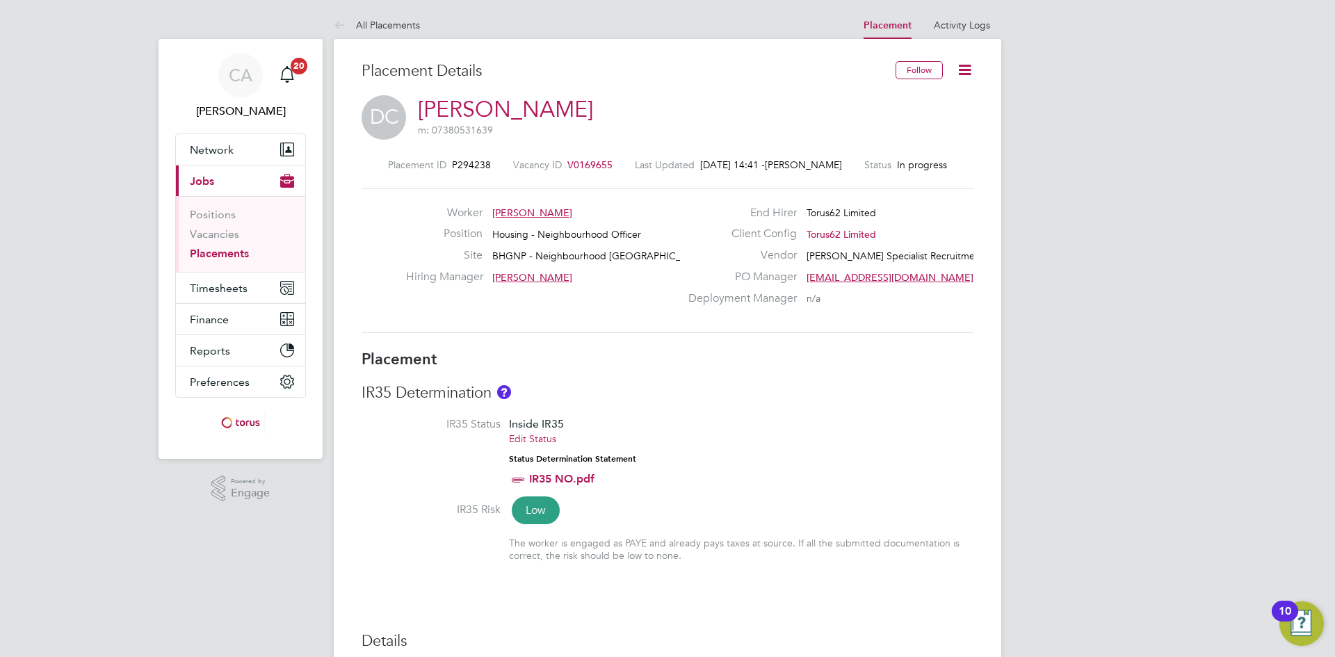
click at [581, 164] on span "V0169655" at bounding box center [590, 165] width 45 height 13
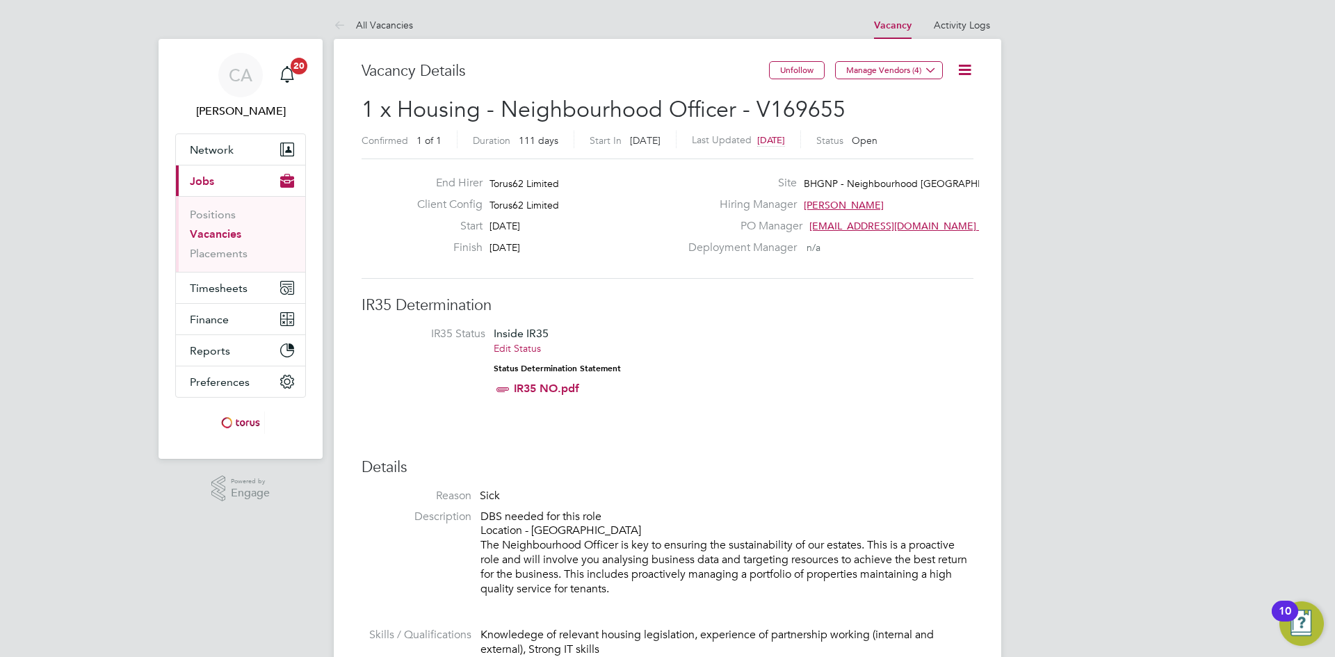
click at [964, 76] on icon at bounding box center [964, 69] width 17 height 17
click at [920, 97] on li "Edit Vacancy e" at bounding box center [931, 102] width 81 height 19
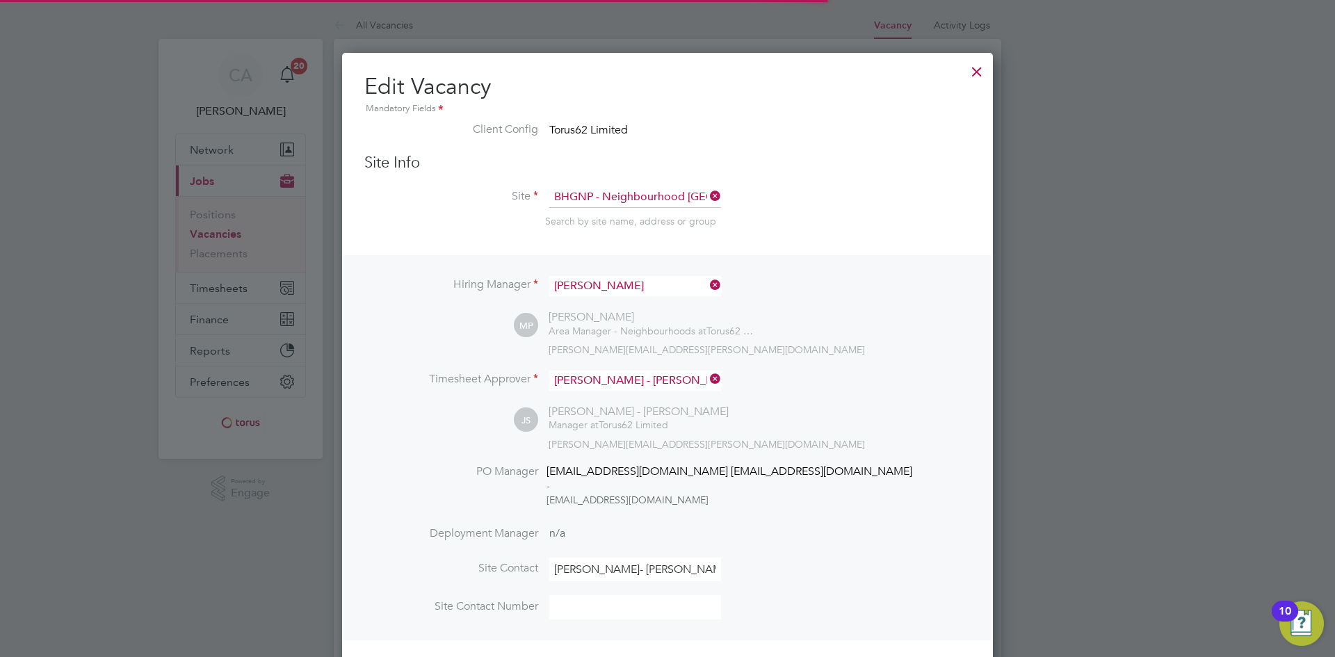
click at [889, 345] on div "michael.phillips@torus.co.uk" at bounding box center [760, 350] width 422 height 13
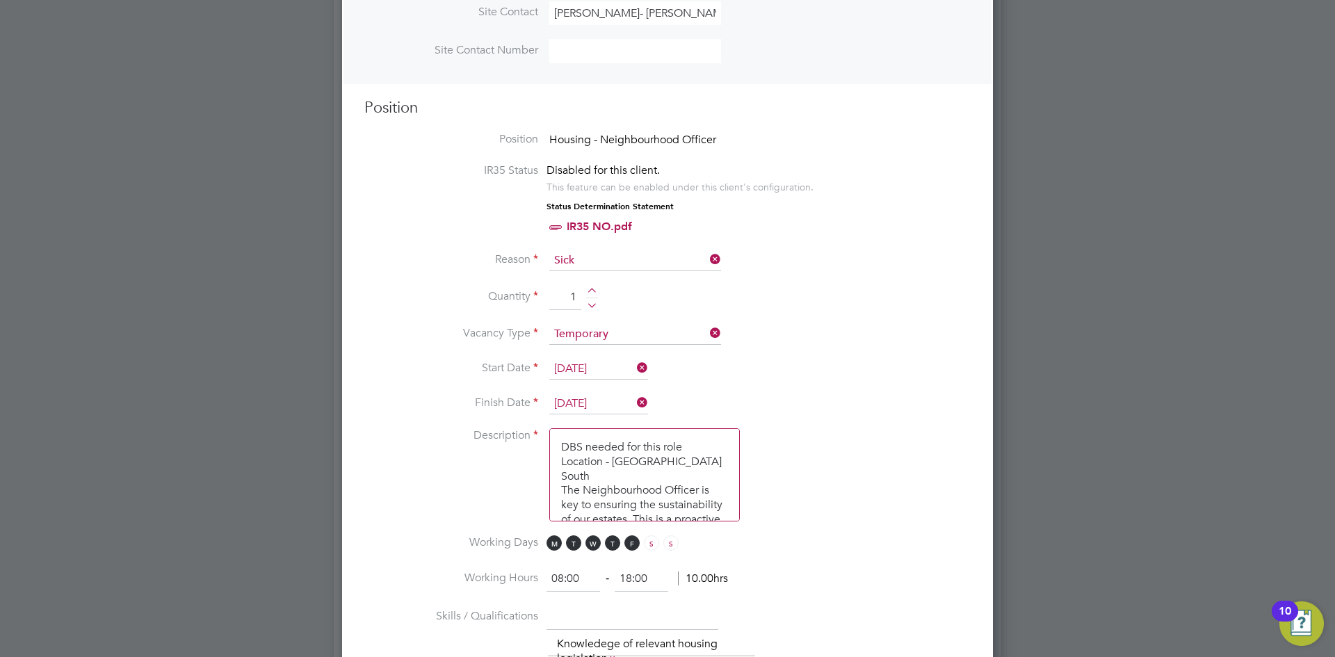
click at [625, 400] on input "31 Aug 2025" at bounding box center [598, 404] width 99 height 21
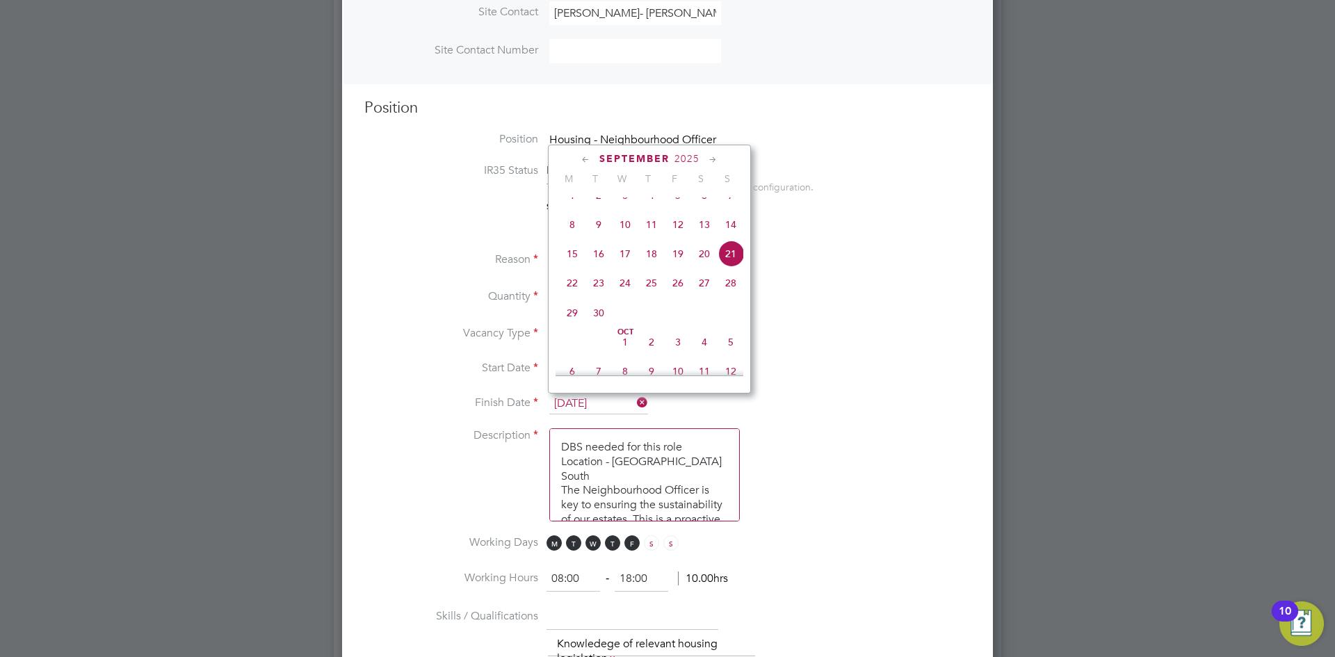
click at [603, 326] on span "30" at bounding box center [599, 313] width 26 height 26
type input "30 Sep 2025"
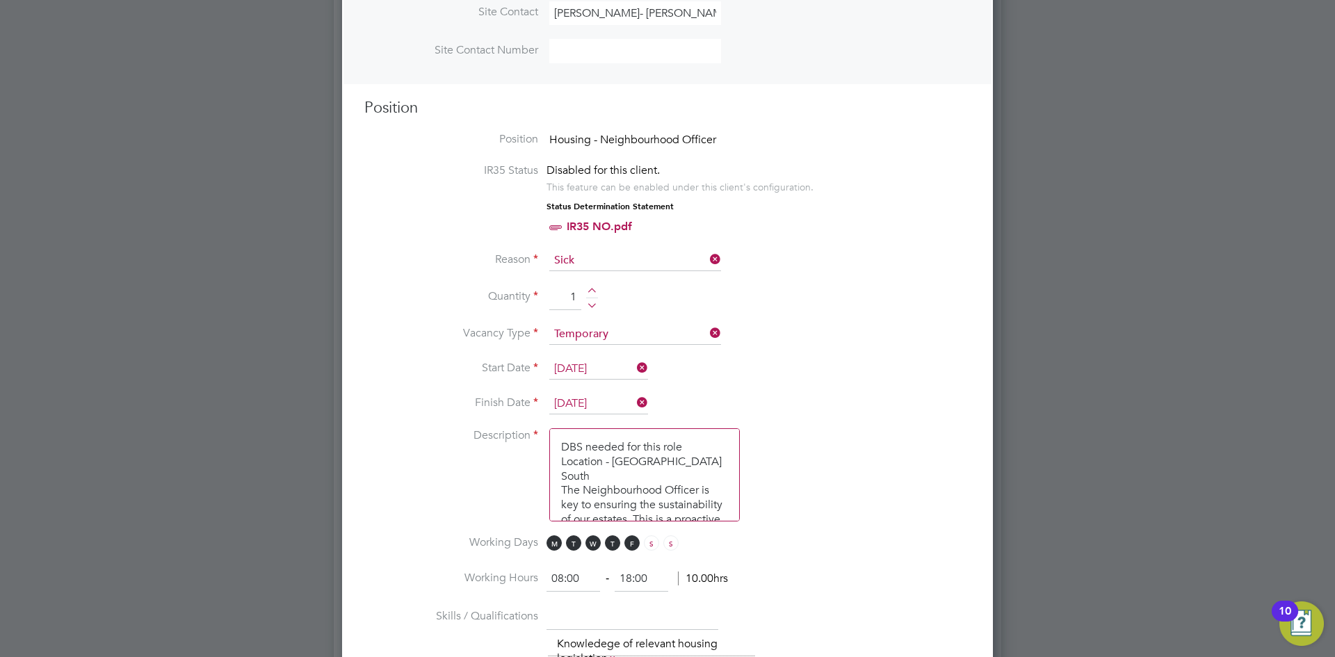
click at [890, 361] on li "Start Date 13 May 2025" at bounding box center [667, 376] width 606 height 35
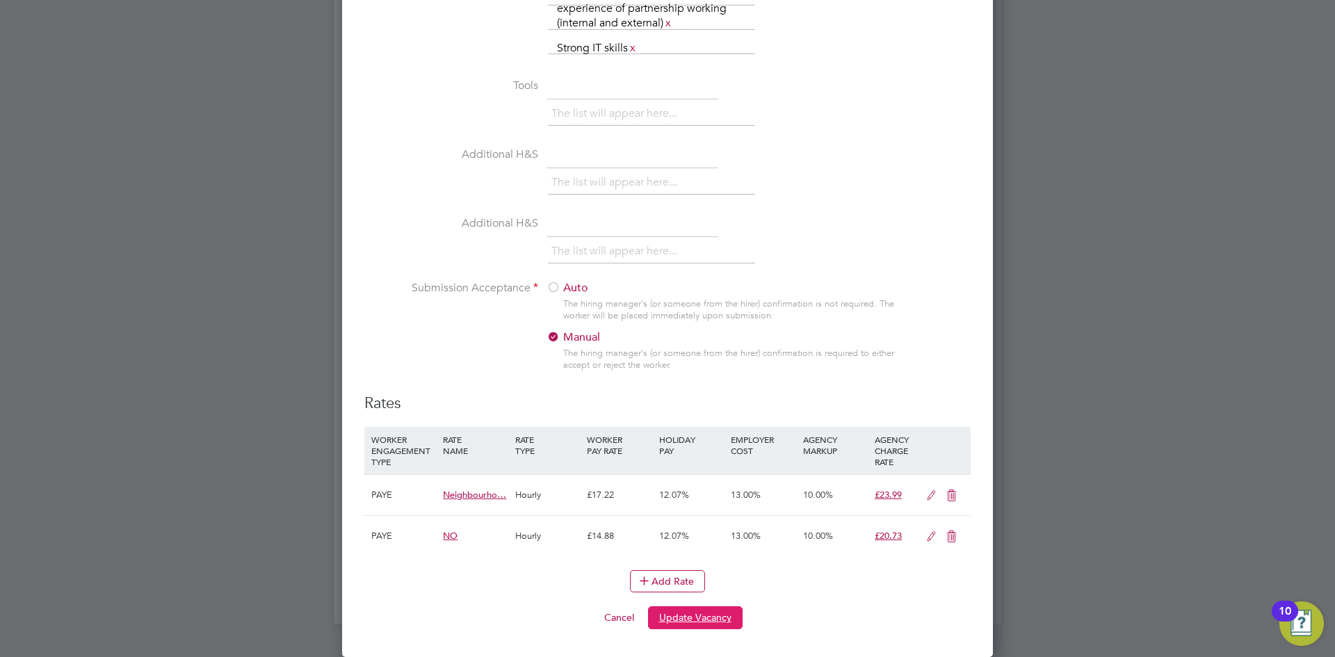
click at [706, 616] on button "Update Vacancy" at bounding box center [695, 617] width 95 height 22
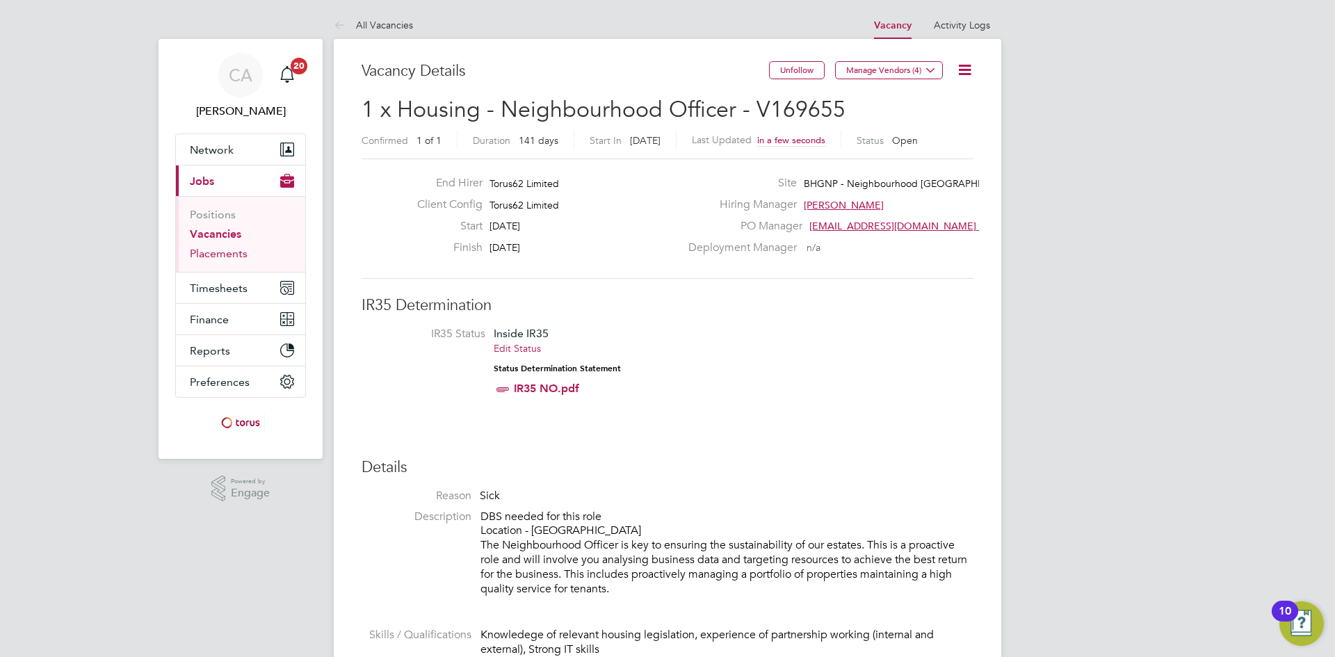
click at [227, 251] on link "Placements" at bounding box center [219, 253] width 58 height 13
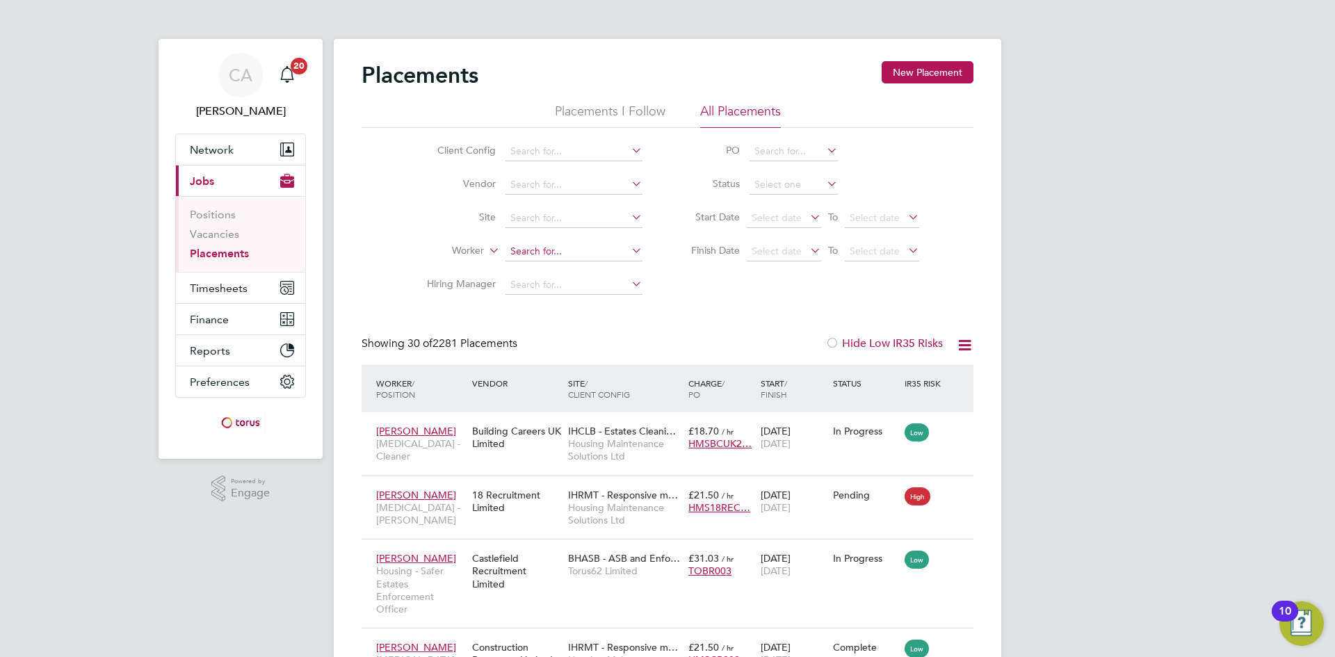
click at [541, 249] on input at bounding box center [574, 251] width 137 height 19
click at [590, 266] on b "Howe" at bounding box center [630, 271] width 81 height 12
type input "[PERSON_NAME]"
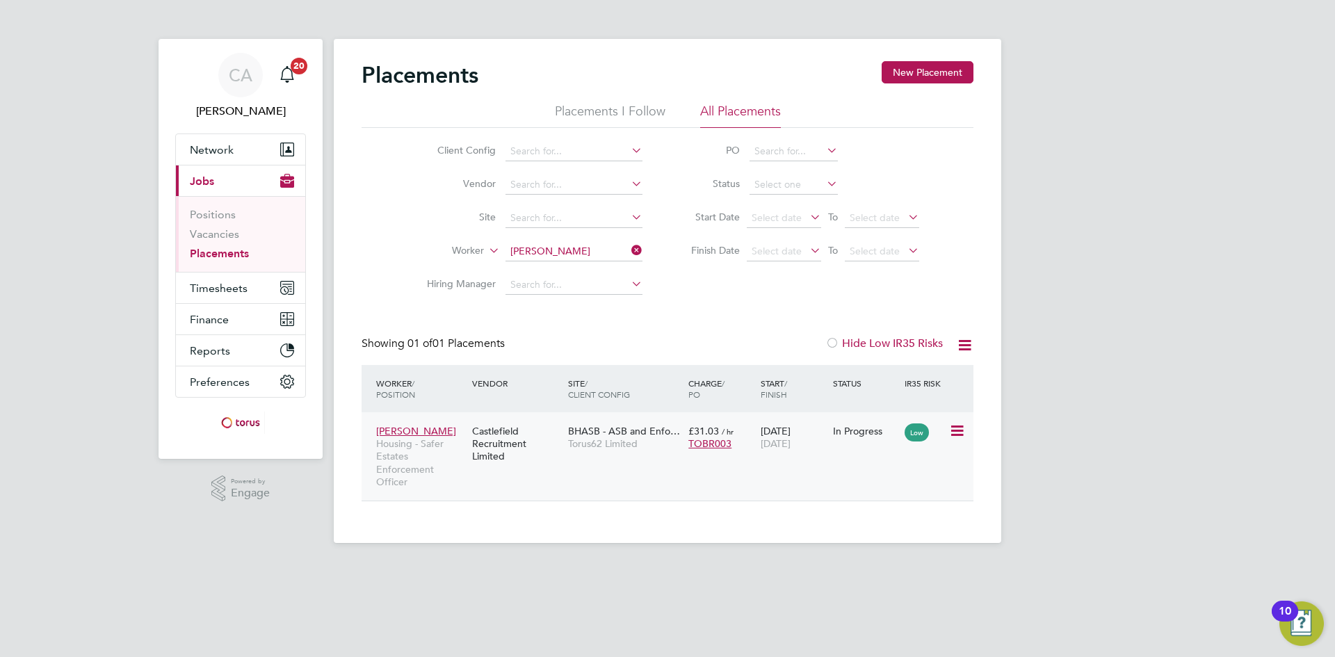
click at [546, 440] on div "Castlefield Recruitment Limited" at bounding box center [517, 444] width 96 height 52
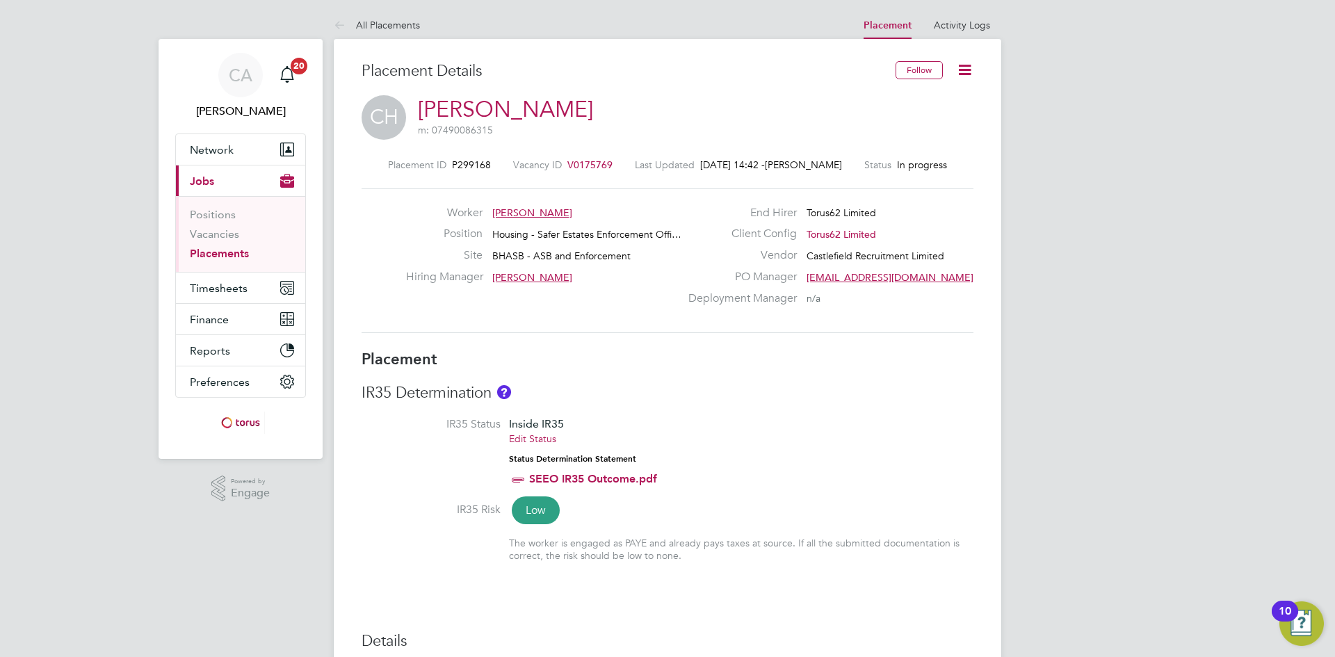
click at [916, 413] on div "IR35 Determination IR35 Status Inside IR35 Edit Status Status Determination Sta…" at bounding box center [668, 479] width 612 height 193
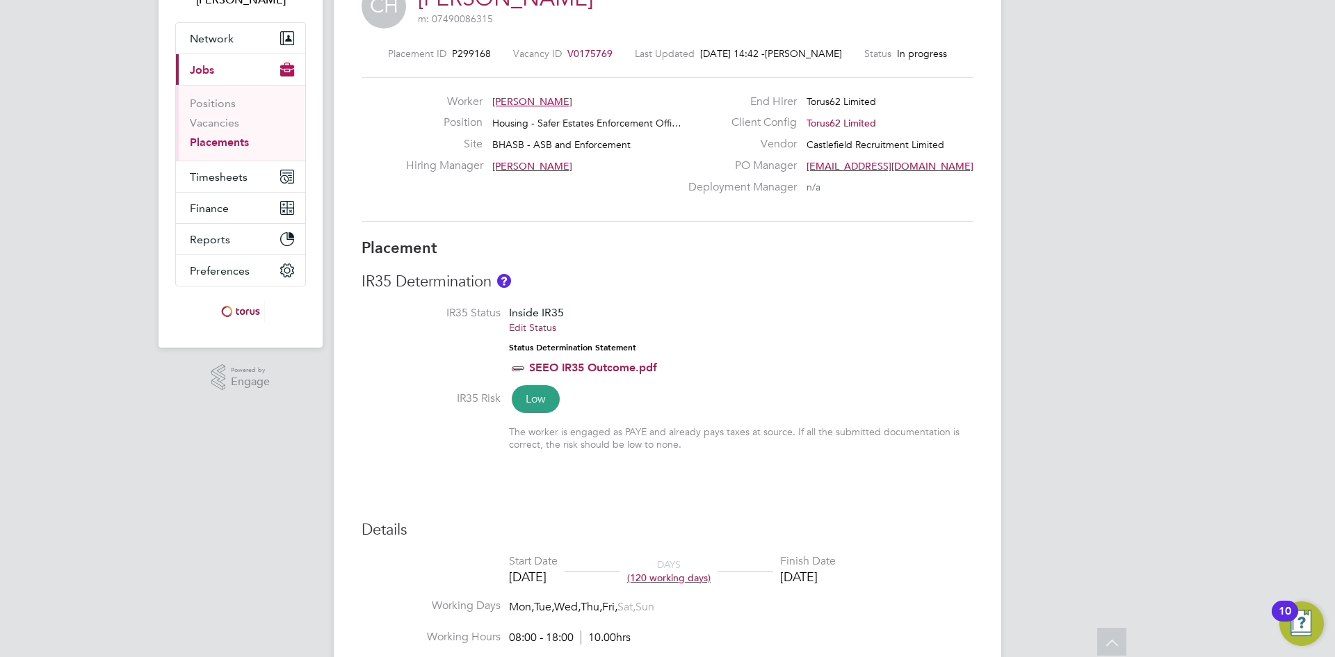
click at [880, 316] on li "IR35 Status Inside IR35 Edit Status Status Determination Statement SEEO IR35 Ou…" at bounding box center [668, 349] width 612 height 86
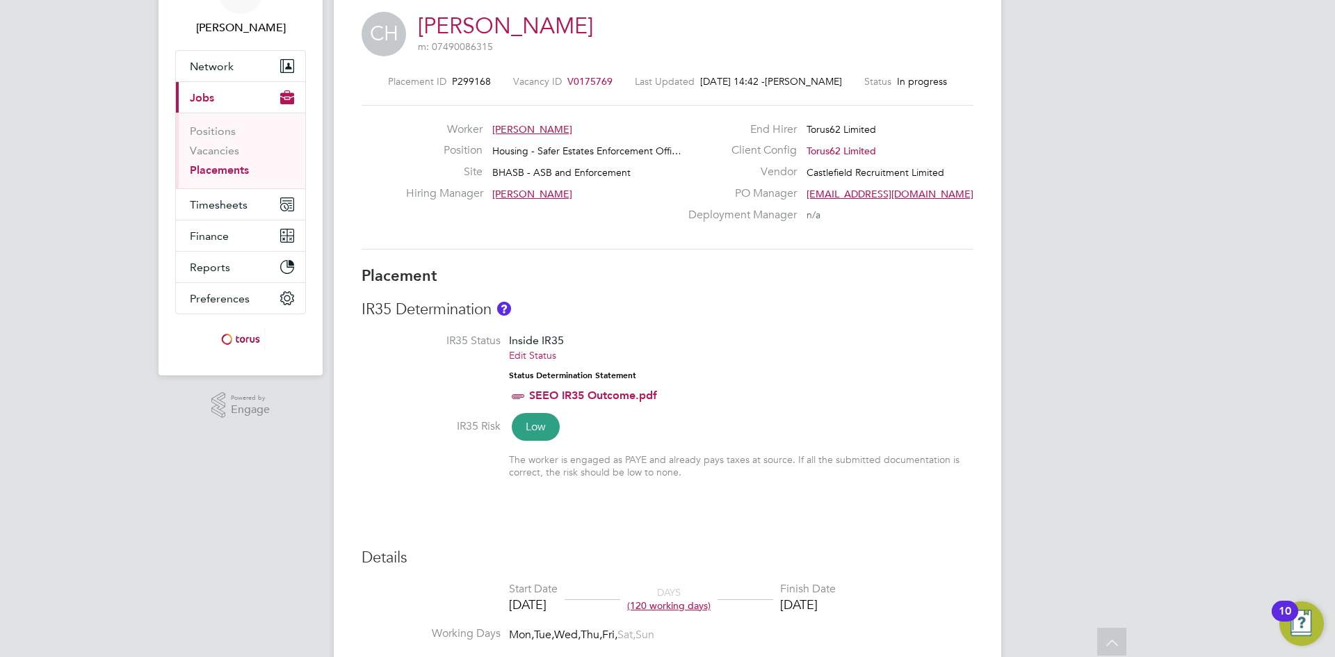
click at [584, 83] on span "V0175769" at bounding box center [590, 81] width 45 height 13
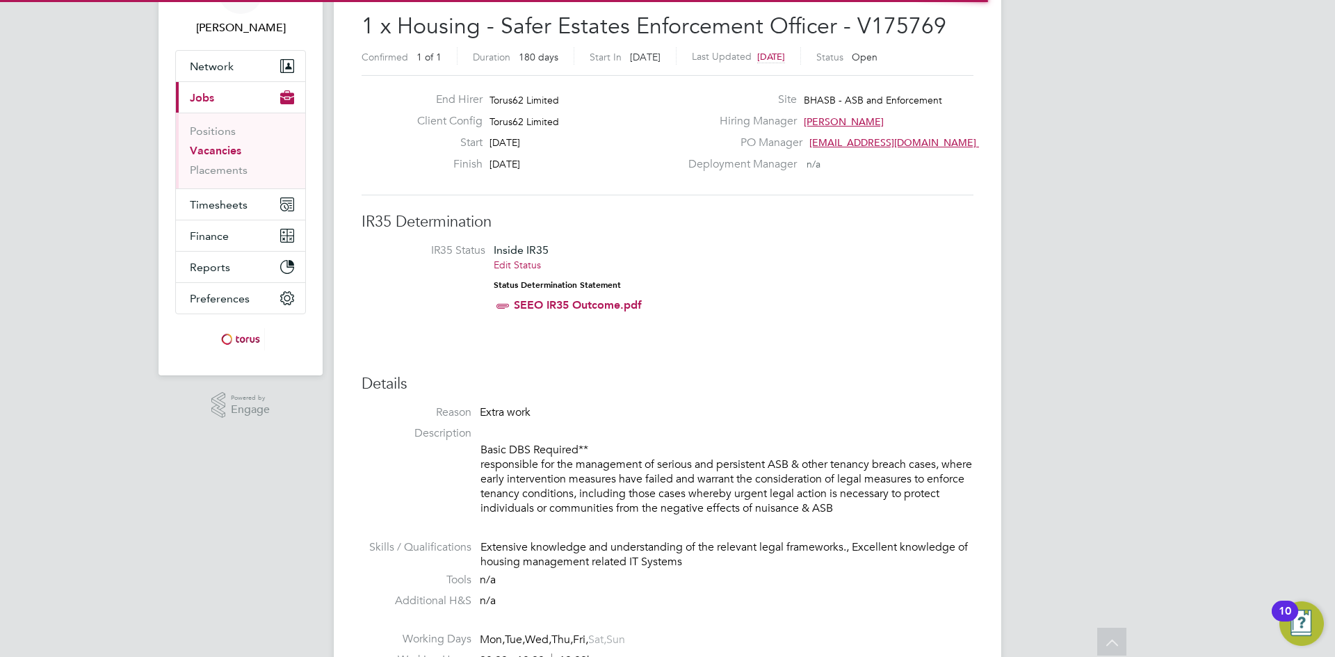
click at [870, 278] on li "IR35 Status Inside IR35 Edit Status Status Determination Statement SEEO IR35 Ou…" at bounding box center [668, 280] width 584 height 75
